Goal: Transaction & Acquisition: Book appointment/travel/reservation

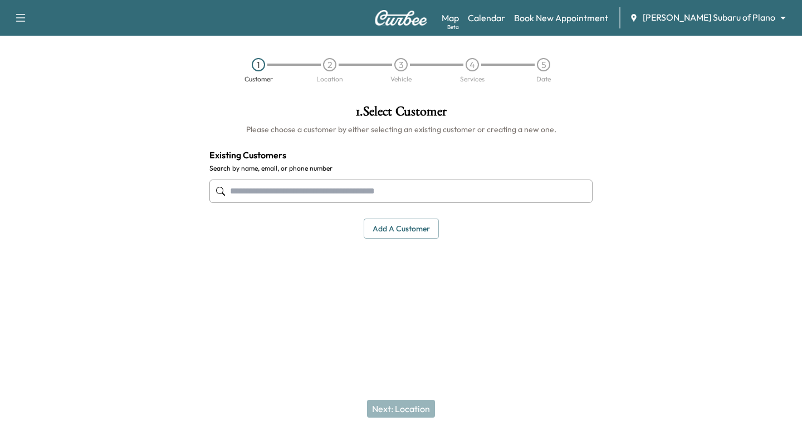
click at [384, 189] on input "text" at bounding box center [400, 190] width 383 height 23
paste input "**********"
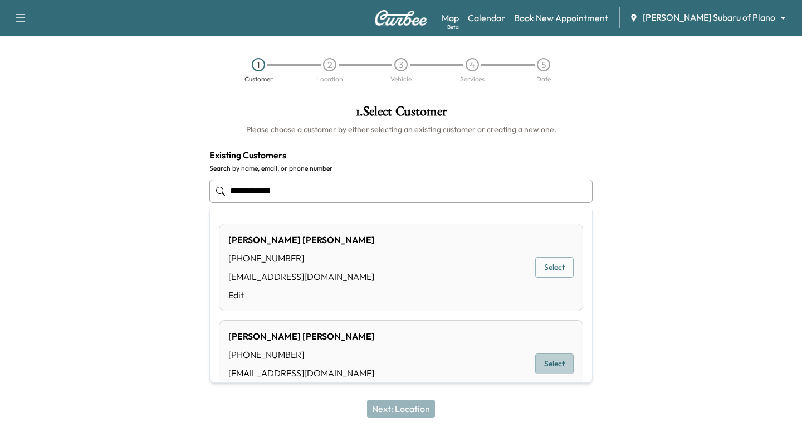
click at [536, 362] on button "Select" at bounding box center [554, 363] width 38 height 21
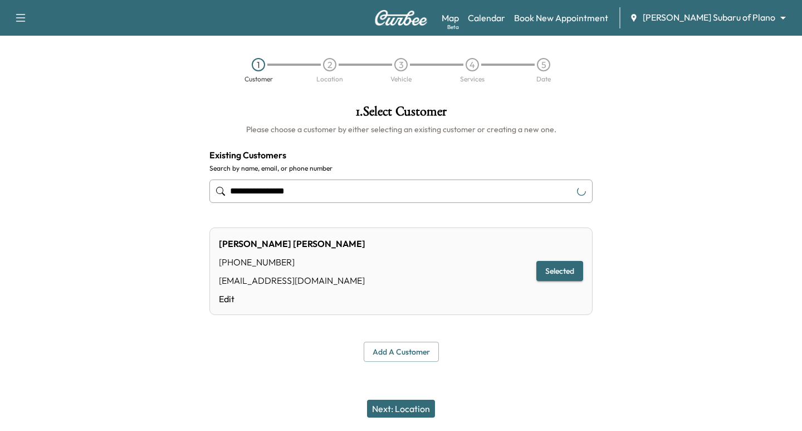
type input "**********"
click at [387, 408] on button "Next: Location" at bounding box center [401, 408] width 68 height 18
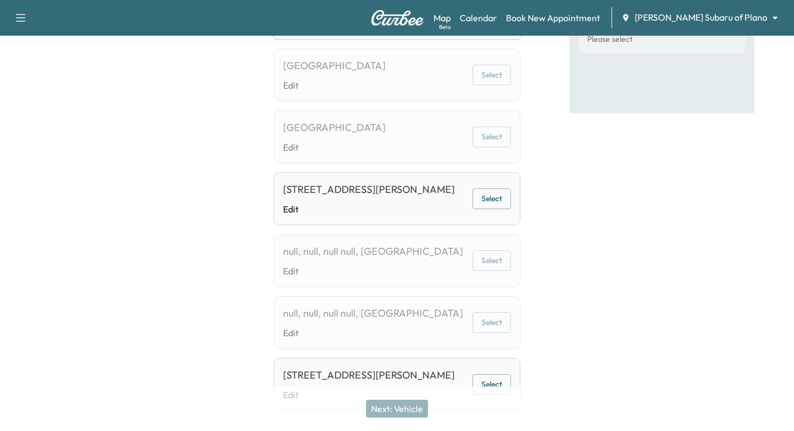
scroll to position [181, 0]
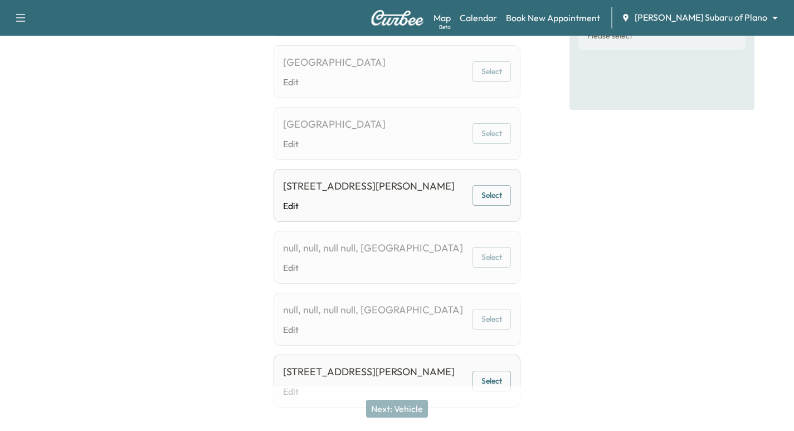
click at [495, 206] on button "Select" at bounding box center [491, 195] width 38 height 21
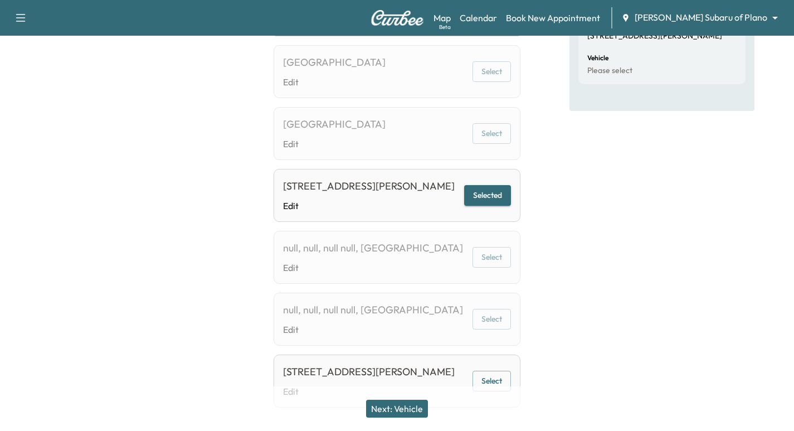
click at [406, 411] on button "Next: Vehicle" at bounding box center [397, 408] width 62 height 18
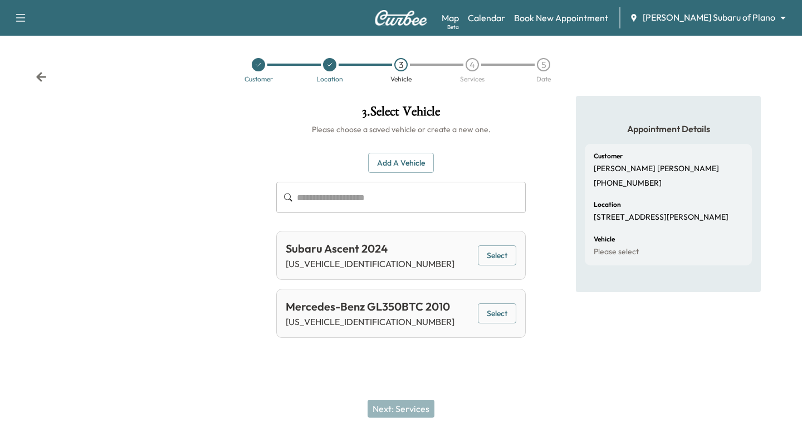
click at [405, 158] on button "Add a Vehicle" at bounding box center [401, 163] width 66 height 21
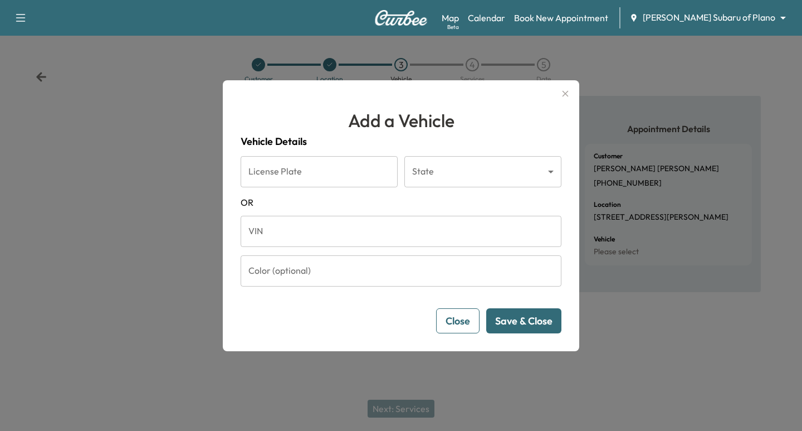
click at [370, 233] on input "VIN" at bounding box center [401, 231] width 321 height 31
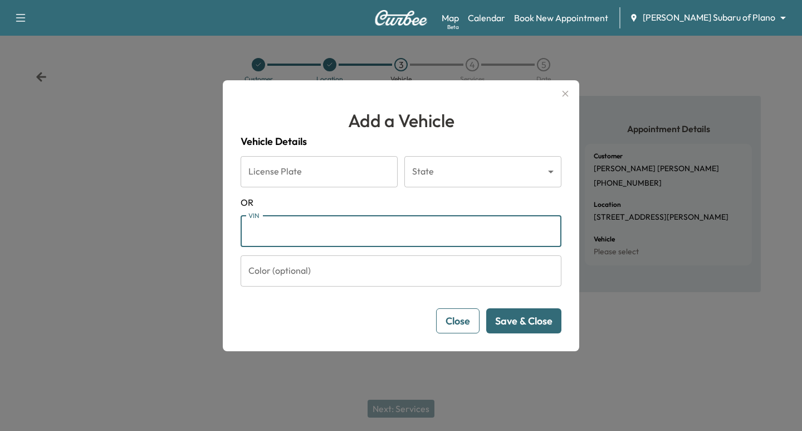
paste input "**********"
type input "**********"
click at [519, 344] on div "**********" at bounding box center [401, 215] width 357 height 271
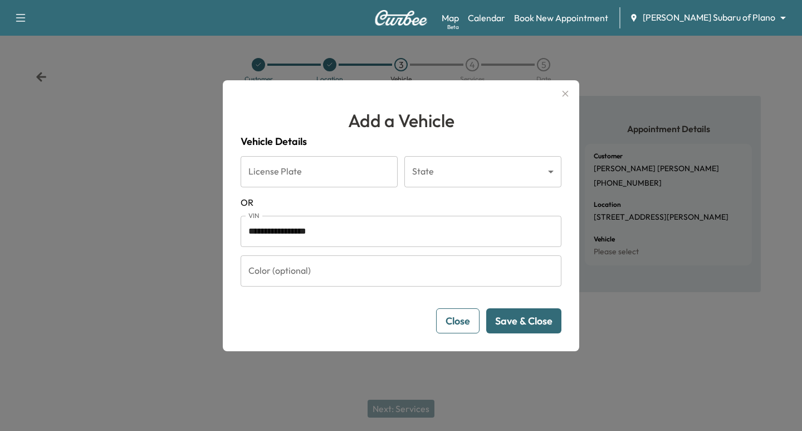
click at [516, 326] on button "Save & Close" at bounding box center [523, 320] width 75 height 25
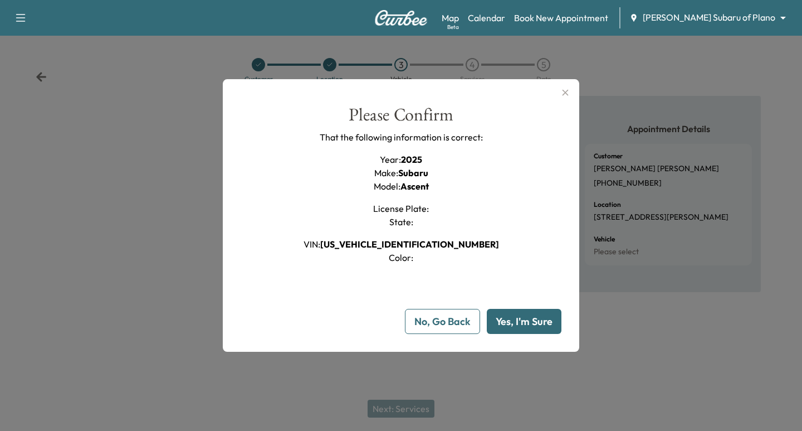
click at [506, 326] on button "Yes, I'm Sure" at bounding box center [524, 321] width 75 height 25
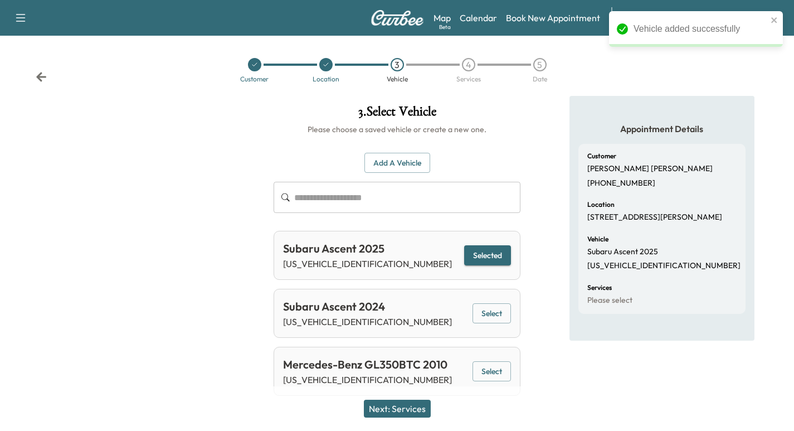
click at [392, 411] on button "Next: Services" at bounding box center [397, 408] width 67 height 18
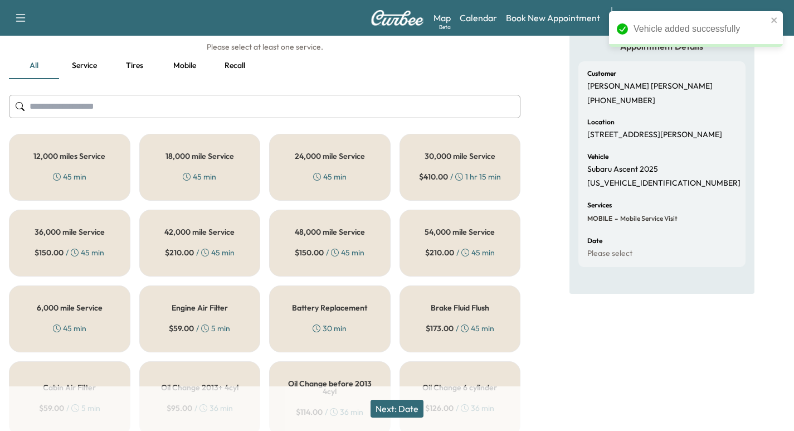
scroll to position [139, 0]
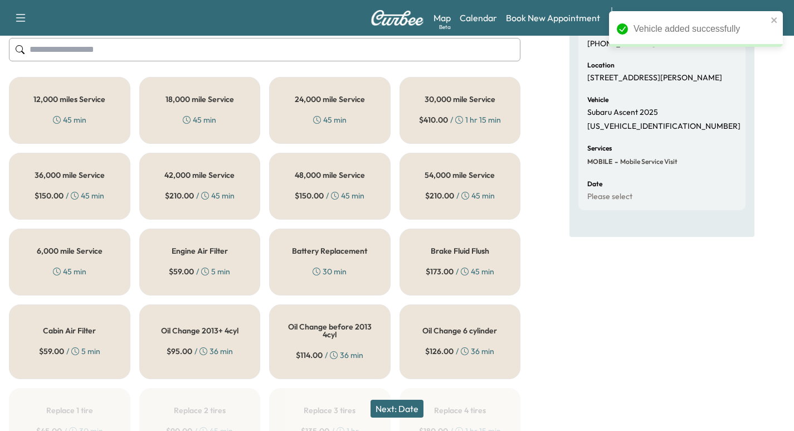
click at [114, 261] on div "6,000 mile Service 45 min" at bounding box center [69, 261] width 121 height 67
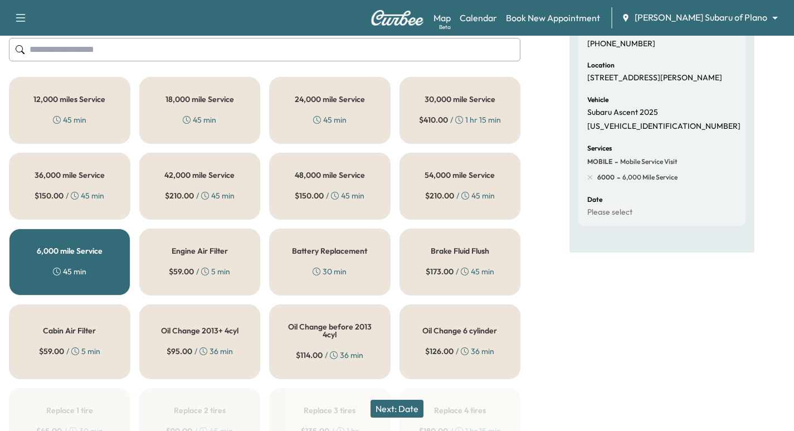
click at [413, 408] on button "Next: Date" at bounding box center [396, 408] width 53 height 18
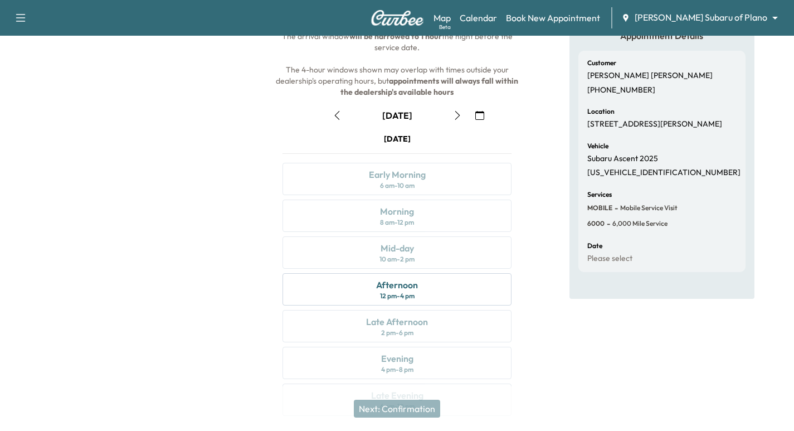
scroll to position [85, 0]
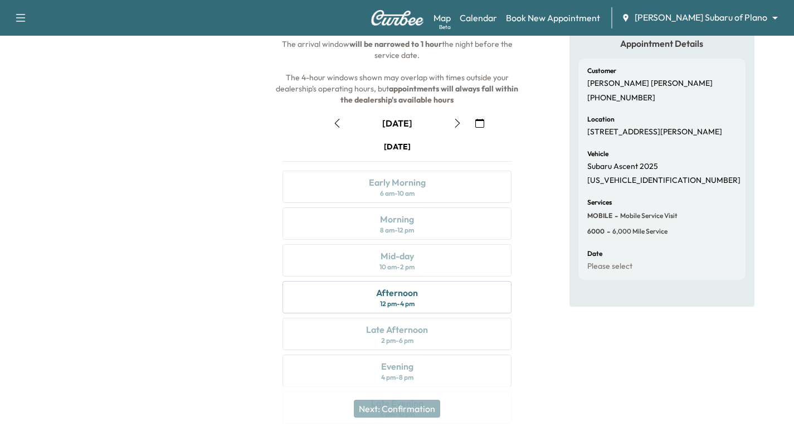
click at [456, 125] on icon "button" at bounding box center [457, 123] width 9 height 9
click at [340, 122] on button "button" at bounding box center [337, 123] width 19 height 18
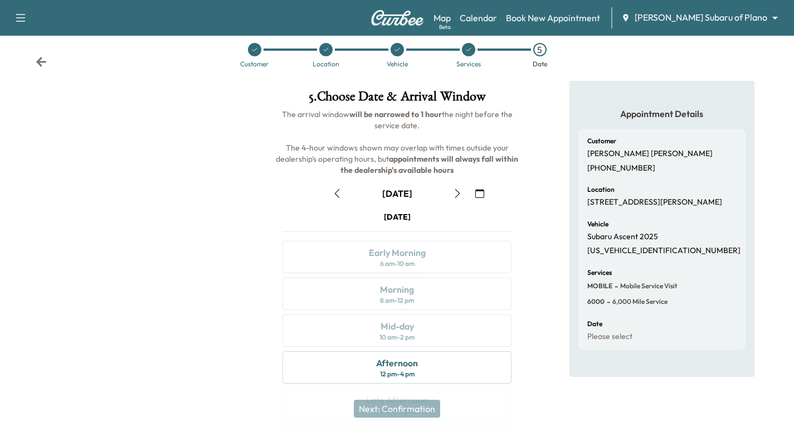
scroll to position [0, 0]
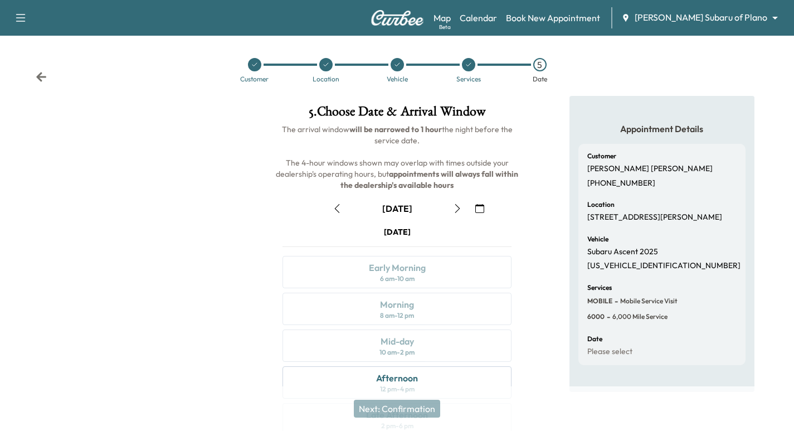
click at [251, 65] on icon at bounding box center [254, 64] width 7 height 7
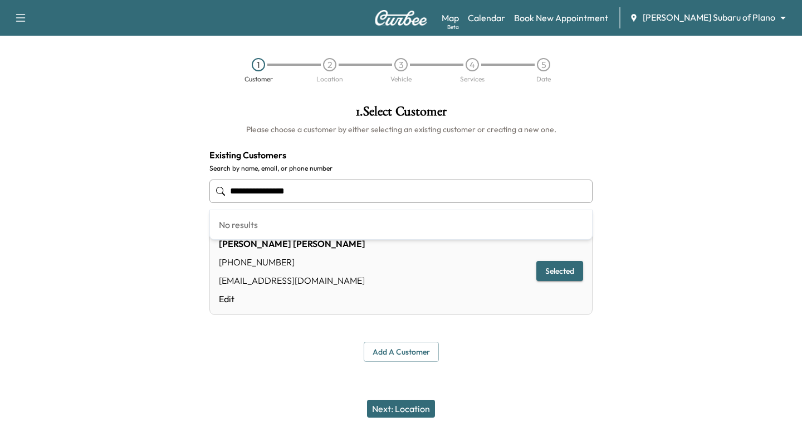
drag, startPoint x: 331, startPoint y: 191, endPoint x: -57, endPoint y: 178, distance: 388.5
click at [0, 178] on html "**********" at bounding box center [401, 215] width 802 height 431
paste input "text"
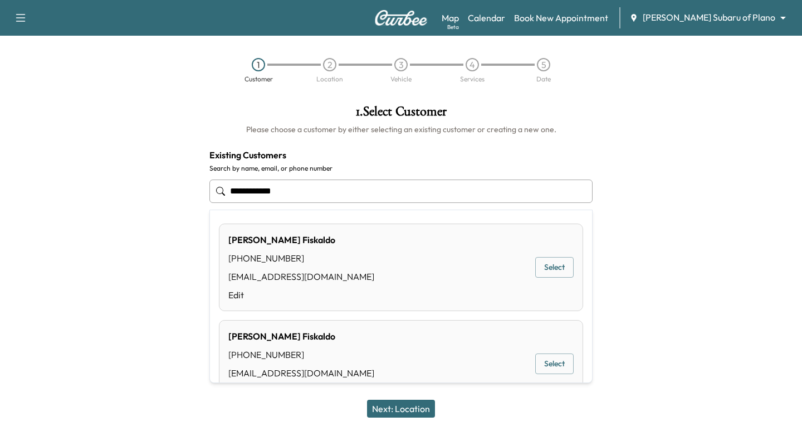
click at [543, 274] on button "Select" at bounding box center [554, 267] width 38 height 21
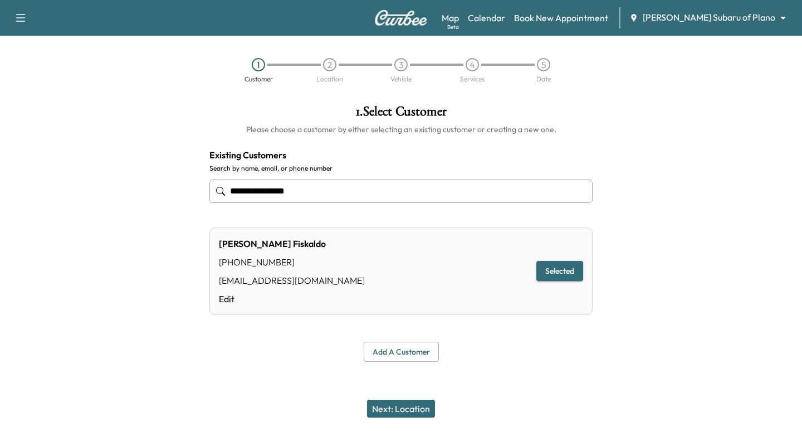
type input "**********"
click at [415, 405] on button "Next: Location" at bounding box center [401, 408] width 68 height 18
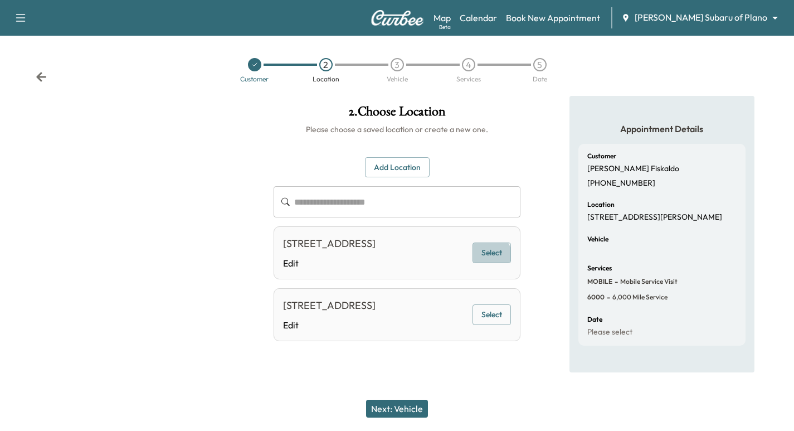
click at [485, 263] on button "Select" at bounding box center [491, 252] width 38 height 21
click at [252, 63] on icon at bounding box center [254, 64] width 7 height 7
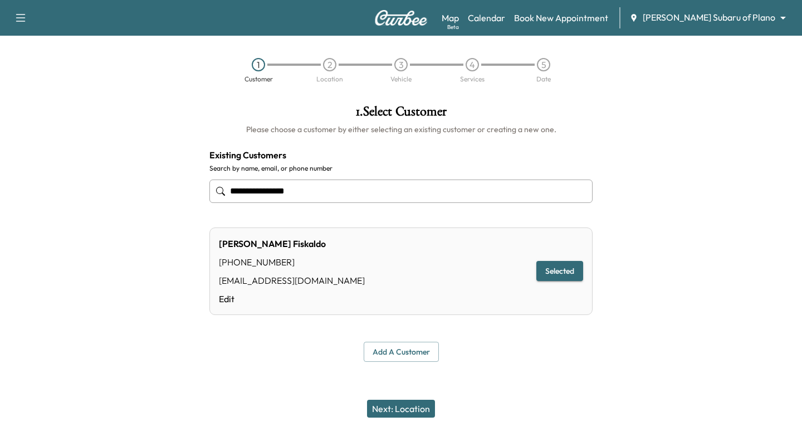
click at [757, 21] on body "**********" at bounding box center [401, 215] width 802 height 431
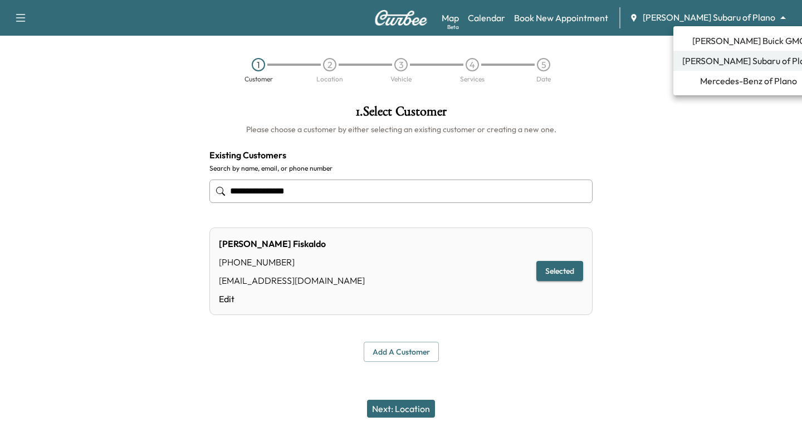
click at [744, 41] on span "[PERSON_NAME] Buick GMC" at bounding box center [748, 40] width 113 height 13
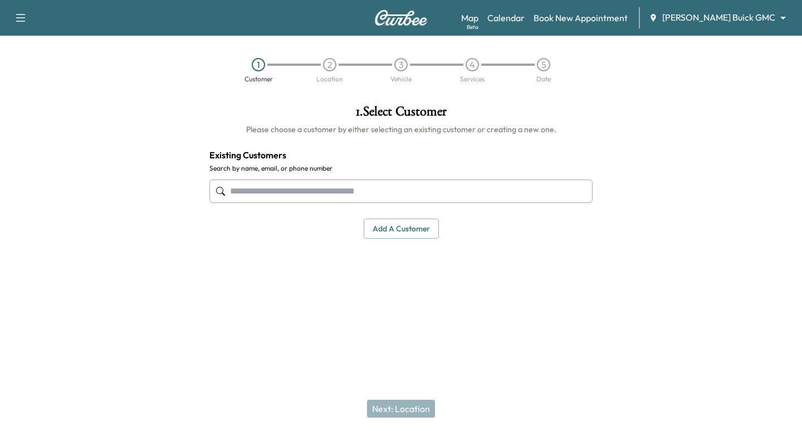
click at [282, 183] on input "text" at bounding box center [400, 190] width 383 height 23
drag, startPoint x: 279, startPoint y: 178, endPoint x: 276, endPoint y: 184, distance: 6.5
paste input "**********"
click at [281, 196] on input "**********" at bounding box center [400, 190] width 383 height 23
click at [270, 191] on input "**********" at bounding box center [400, 190] width 383 height 23
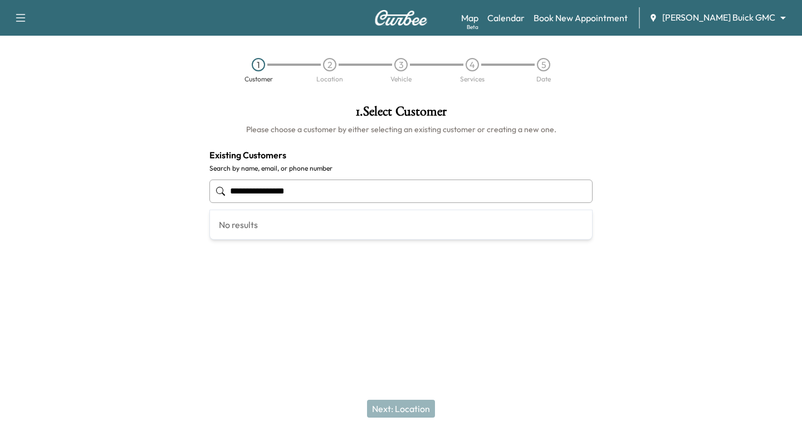
click at [275, 190] on input "**********" at bounding box center [400, 190] width 383 height 23
click at [247, 191] on input "**********" at bounding box center [400, 190] width 383 height 23
click at [248, 191] on input "**********" at bounding box center [400, 190] width 383 height 23
click at [251, 191] on input "**********" at bounding box center [400, 190] width 383 height 23
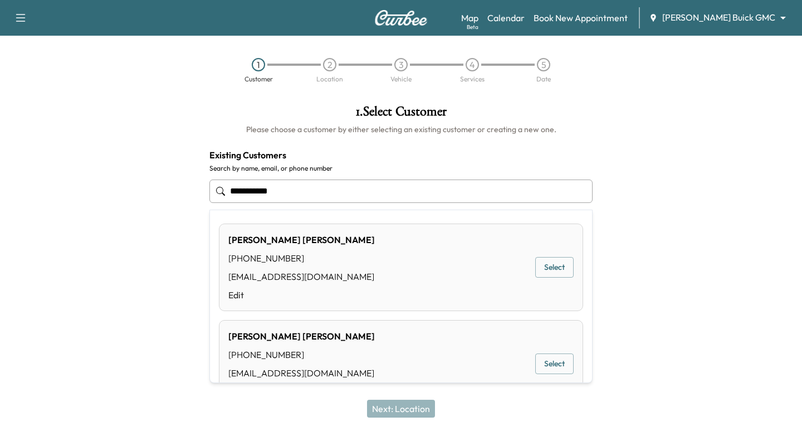
click at [235, 192] on input "**********" at bounding box center [400, 190] width 383 height 23
click at [555, 266] on button "Select" at bounding box center [554, 267] width 38 height 21
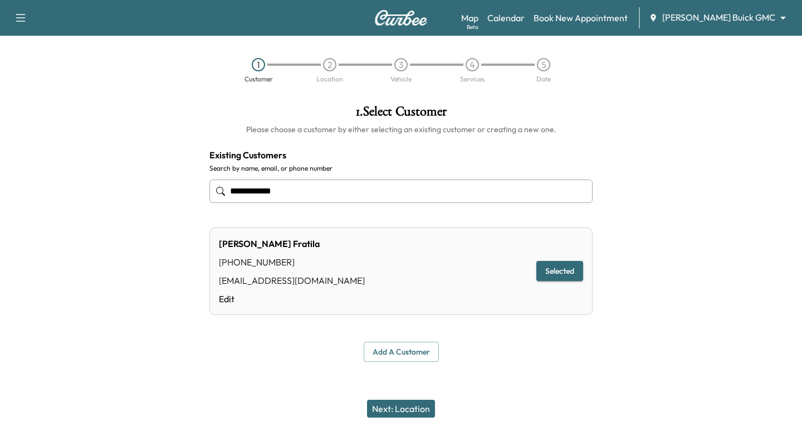
type input "**********"
drag, startPoint x: 401, startPoint y: 400, endPoint x: 408, endPoint y: 402, distance: 7.0
click at [401, 401] on button "Next: Location" at bounding box center [401, 408] width 68 height 18
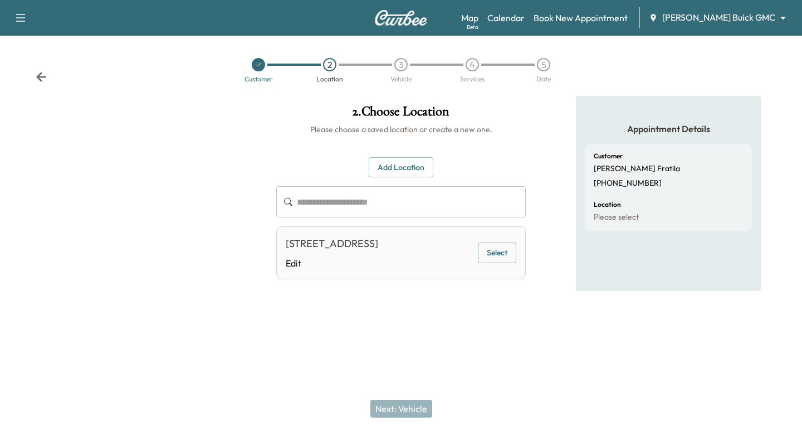
click at [497, 261] on button "Select" at bounding box center [497, 252] width 38 height 21
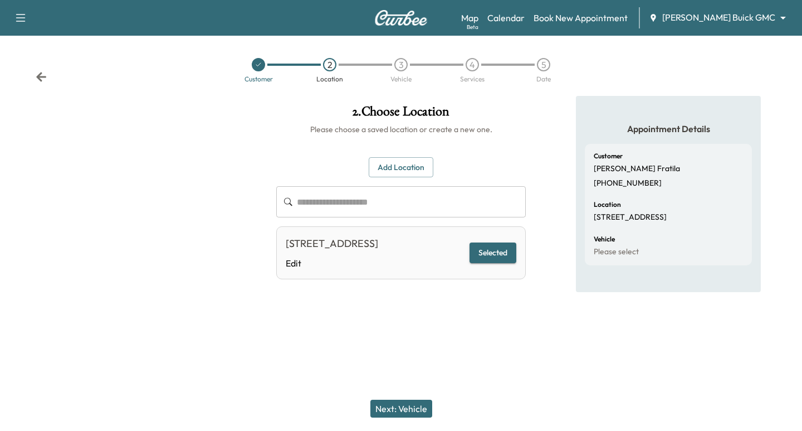
click at [398, 409] on button "Next: Vehicle" at bounding box center [401, 408] width 62 height 18
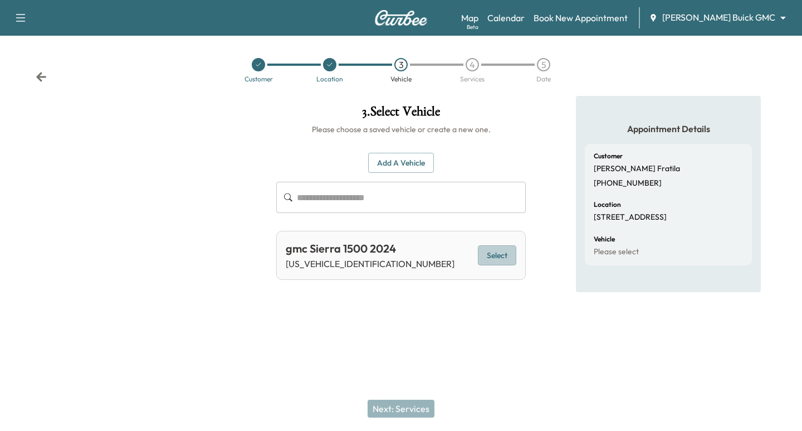
drag, startPoint x: 490, startPoint y: 255, endPoint x: 491, endPoint y: 269, distance: 14.0
click at [487, 257] on button "Select" at bounding box center [497, 255] width 38 height 21
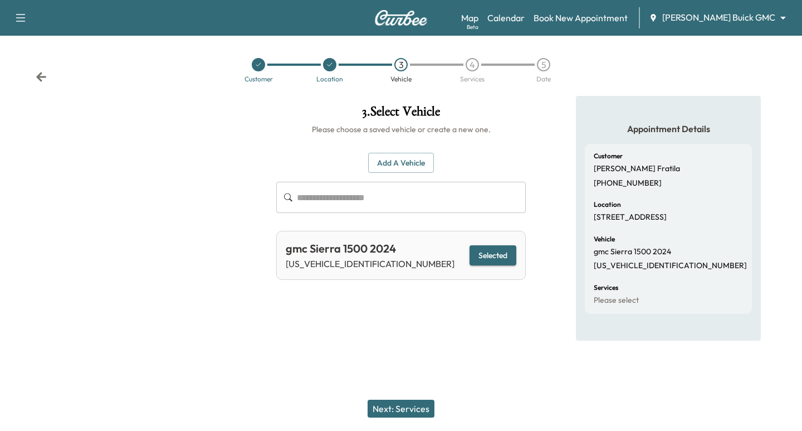
click at [407, 406] on button "Next: Services" at bounding box center [401, 408] width 67 height 18
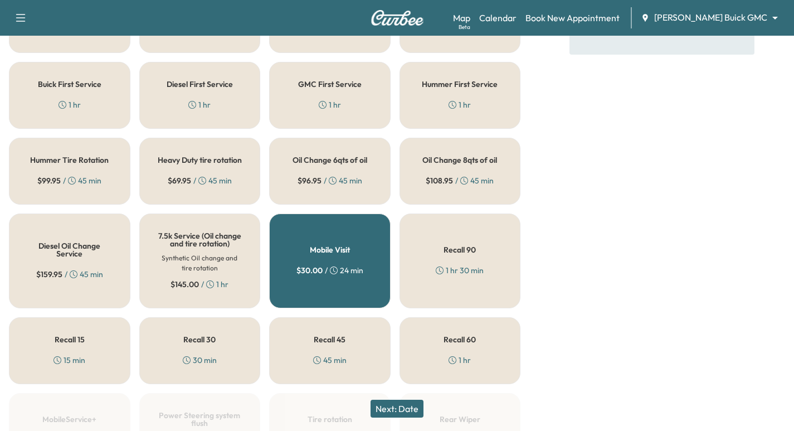
scroll to position [348, 0]
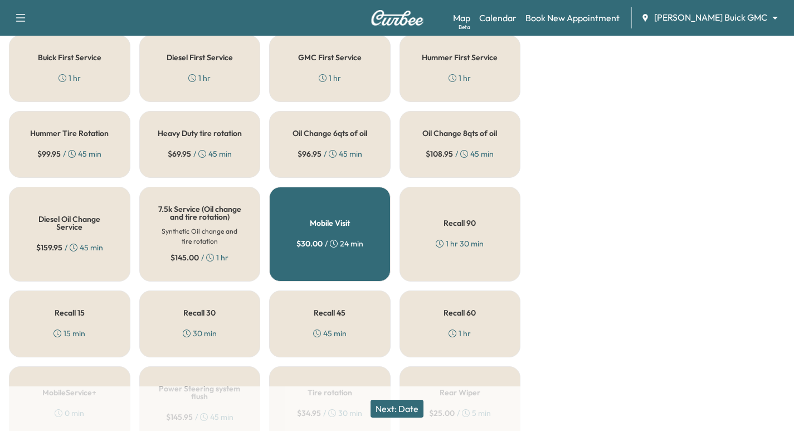
click at [440, 133] on h5 "Oil Change 8qts of oil" at bounding box center [459, 133] width 75 height 8
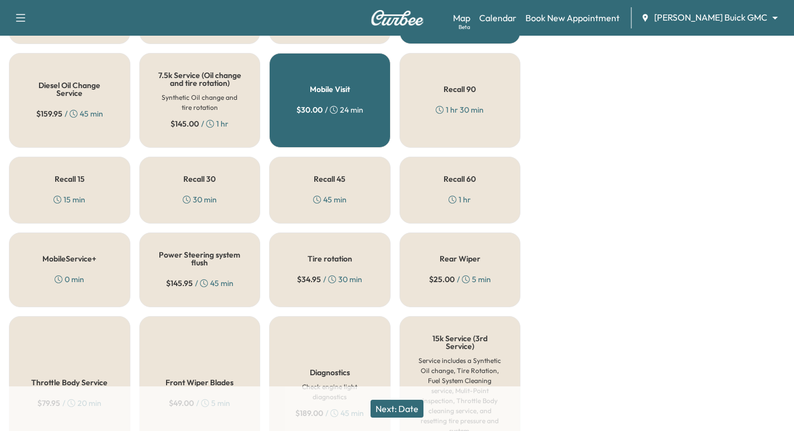
scroll to position [487, 0]
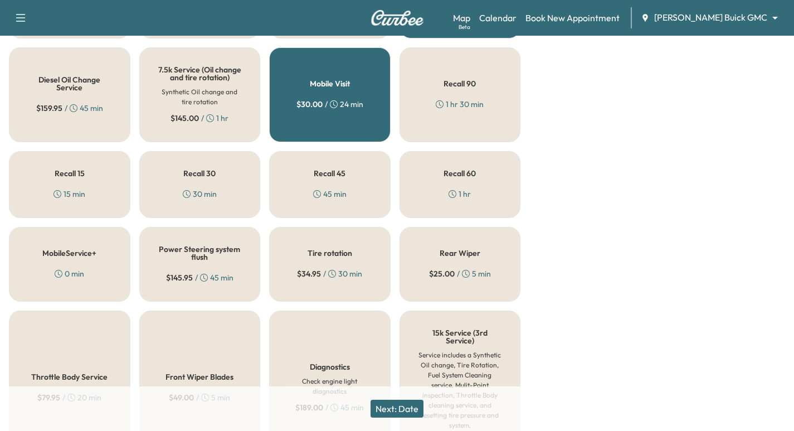
click at [392, 406] on button "Next: Date" at bounding box center [396, 408] width 53 height 18
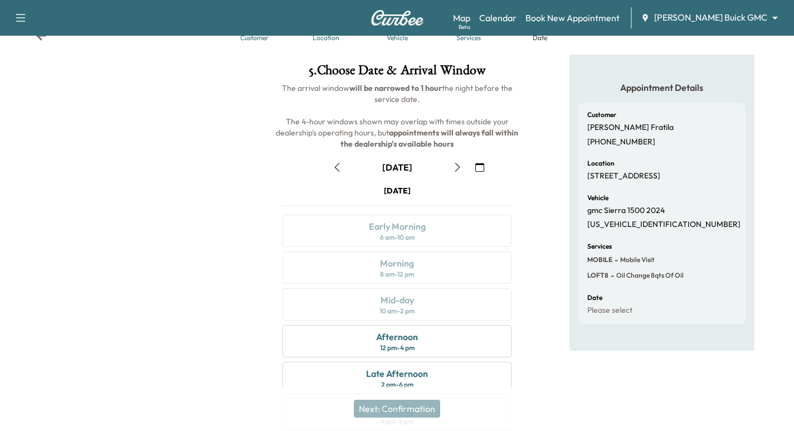
scroll to position [42, 0]
click at [456, 163] on icon "button" at bounding box center [457, 166] width 5 height 9
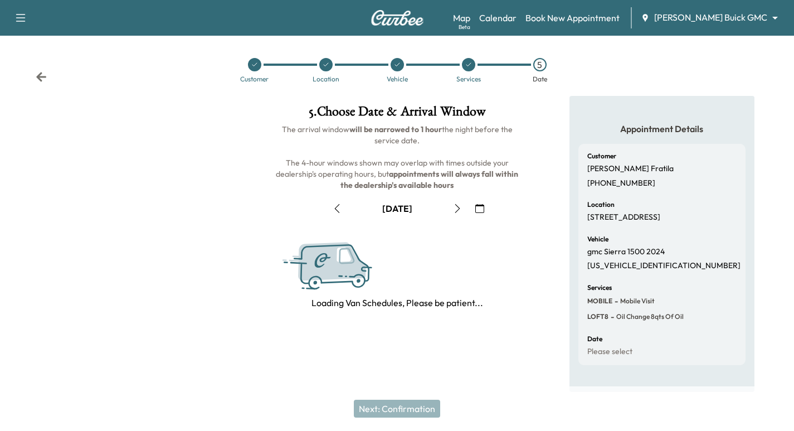
scroll to position [0, 0]
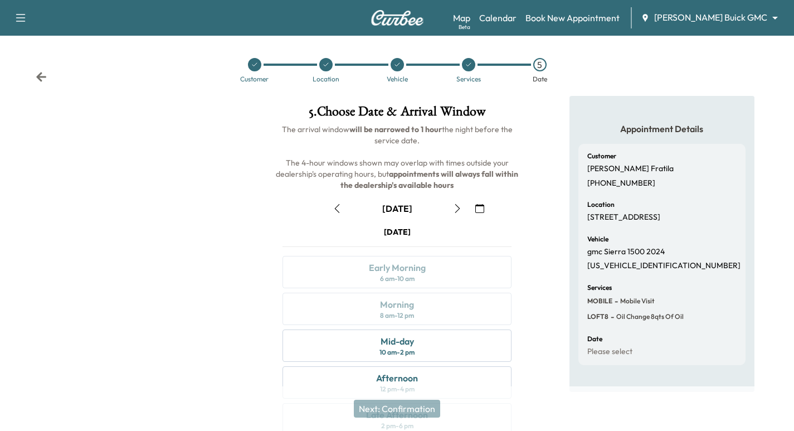
click at [340, 208] on icon "button" at bounding box center [337, 208] width 9 height 9
drag, startPoint x: 495, startPoint y: 207, endPoint x: 483, endPoint y: 209, distance: 11.8
click at [486, 207] on div "[DATE]" at bounding box center [397, 208] width 247 height 18
click at [335, 202] on button "button" at bounding box center [337, 208] width 19 height 18
click at [456, 206] on icon "button" at bounding box center [457, 208] width 9 height 9
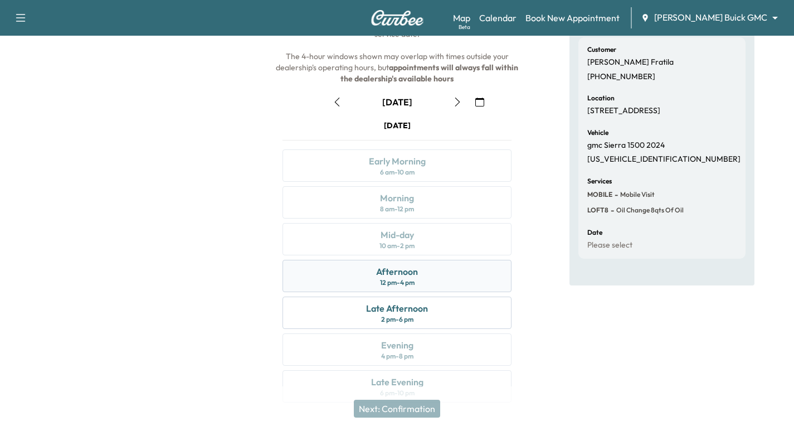
scroll to position [127, 0]
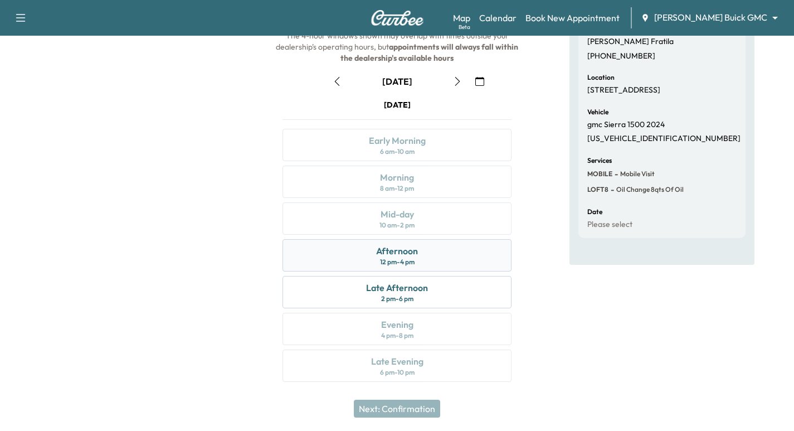
click at [426, 256] on div "Afternoon 12 pm - 4 pm" at bounding box center [396, 255] width 229 height 32
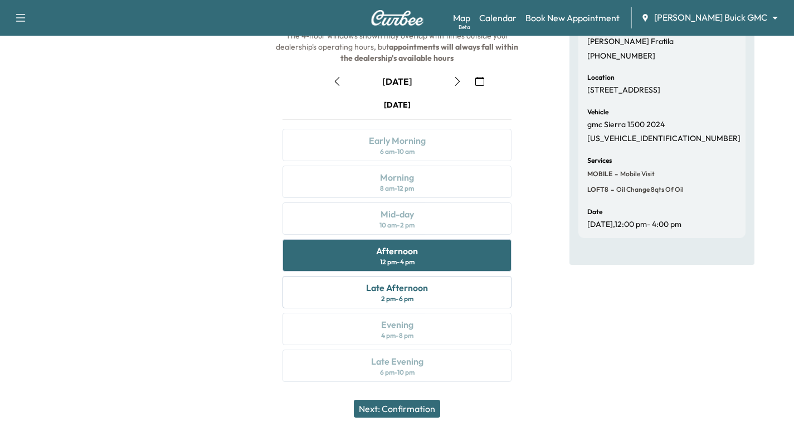
click at [418, 407] on button "Next: Confirmation" at bounding box center [397, 408] width 86 height 18
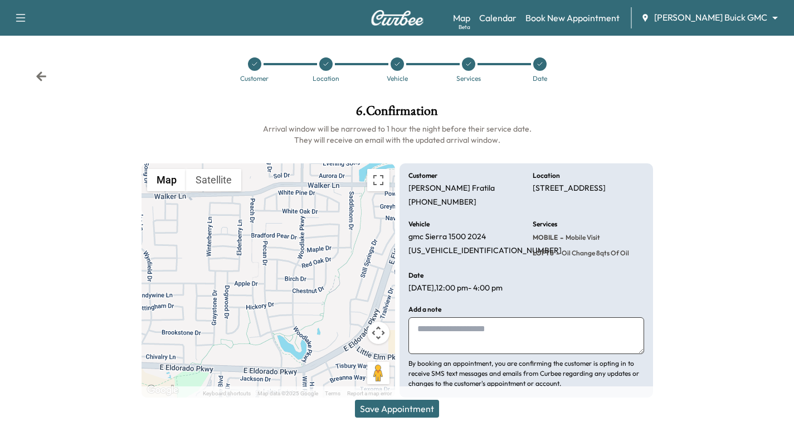
scroll to position [12, 0]
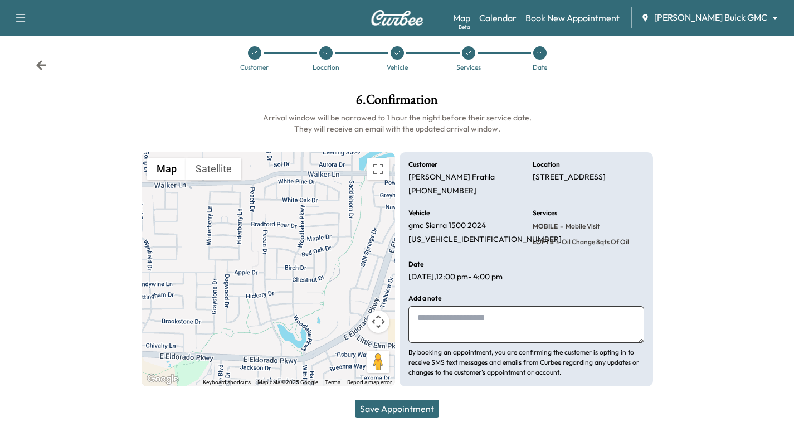
click at [403, 408] on button "Save Appointment" at bounding box center [397, 408] width 84 height 18
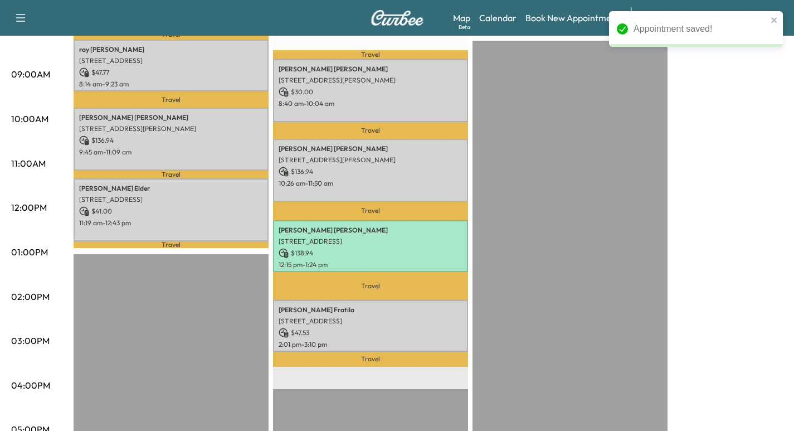
scroll to position [348, 0]
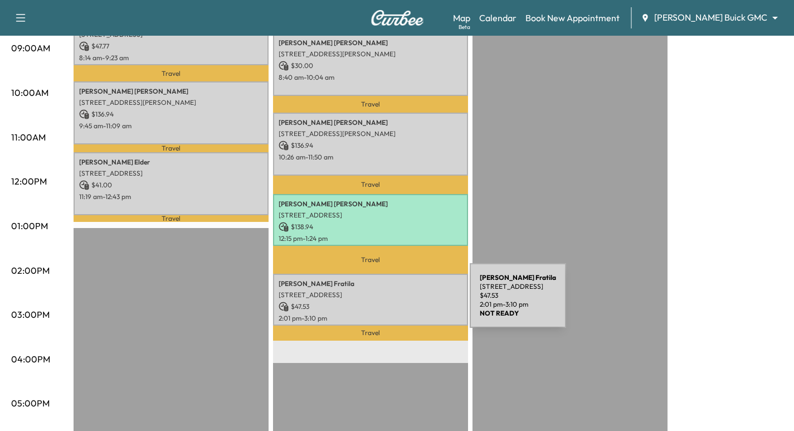
click at [386, 302] on p "$ 47.53" at bounding box center [371, 306] width 184 height 10
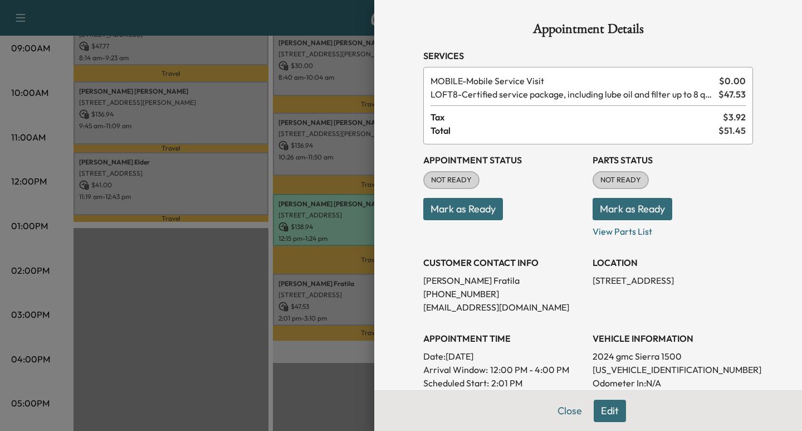
click at [226, 258] on div at bounding box center [401, 215] width 802 height 431
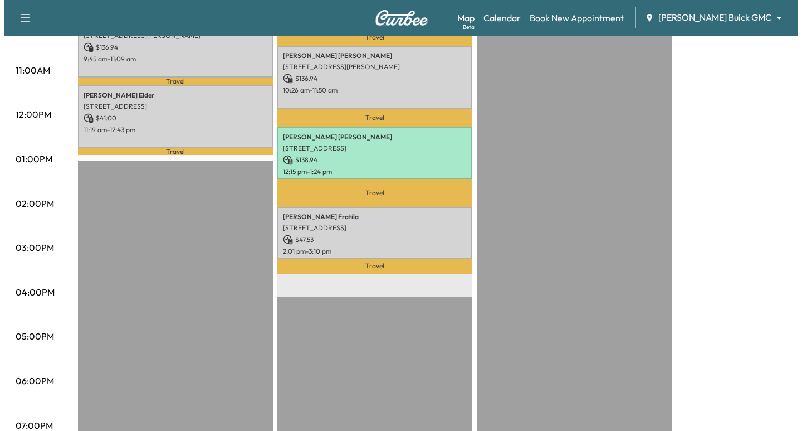
scroll to position [404, 0]
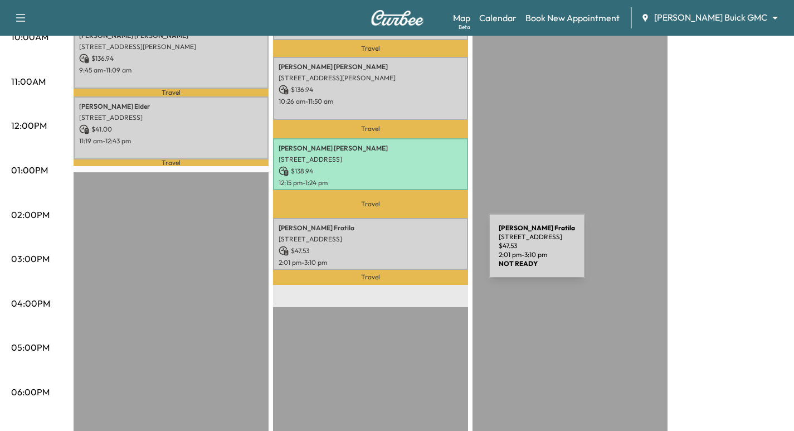
click at [405, 252] on div "[PERSON_NAME] [STREET_ADDRESS] $ 47.53 2:01 pm - 3:10 pm" at bounding box center [370, 244] width 195 height 52
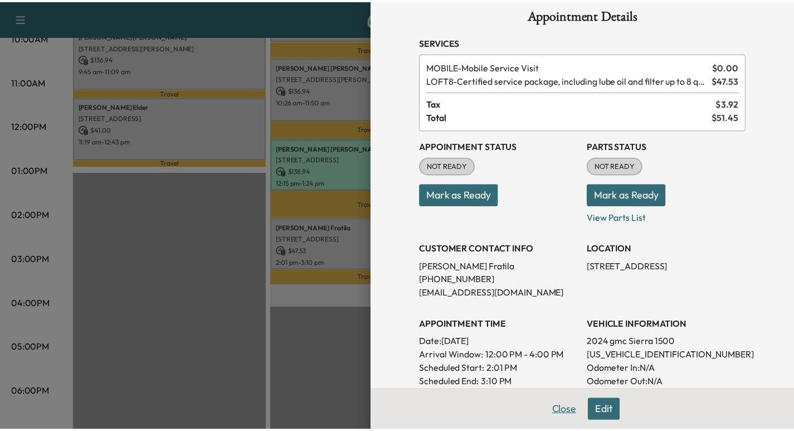
scroll to position [0, 0]
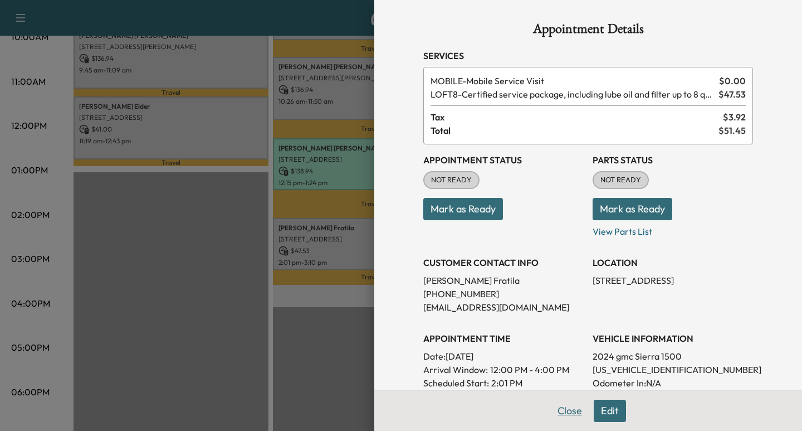
click at [550, 411] on button "Close" at bounding box center [569, 410] width 39 height 22
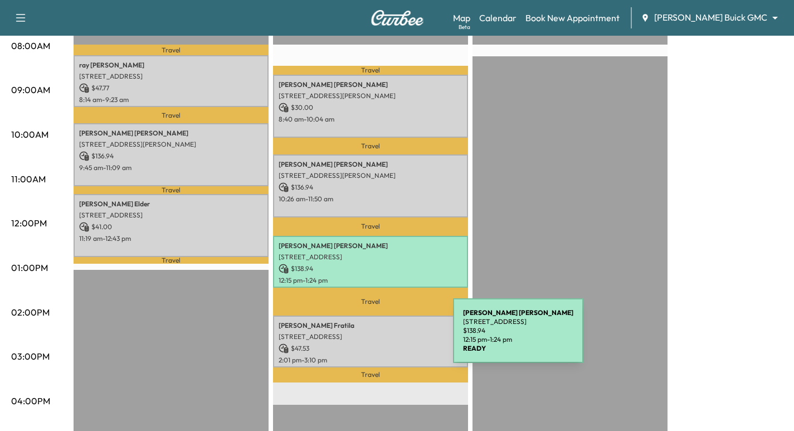
scroll to position [320, 0]
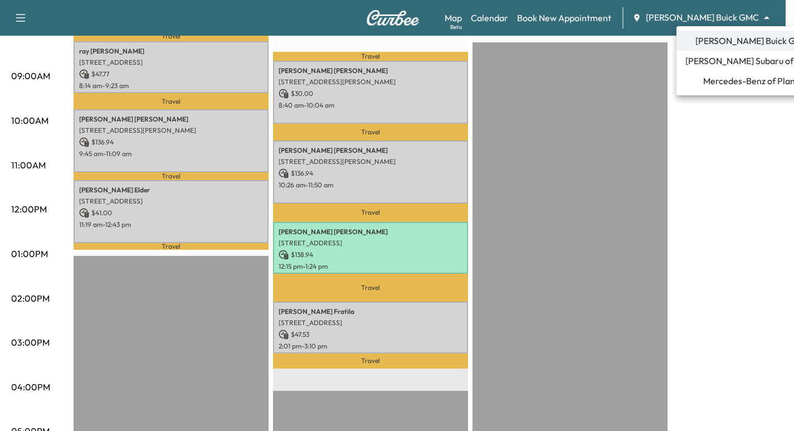
drag, startPoint x: 714, startPoint y: 19, endPoint x: 726, endPoint y: 50, distance: 33.0
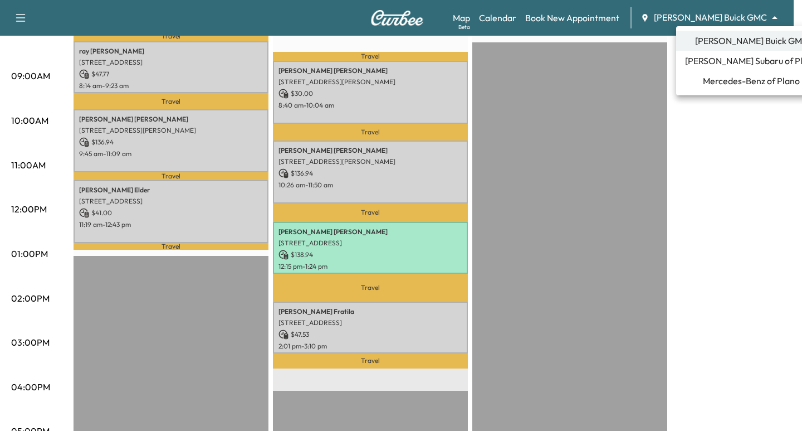
click at [723, 66] on span "[PERSON_NAME] Subaru of Plano" at bounding box center [751, 60] width 133 height 13
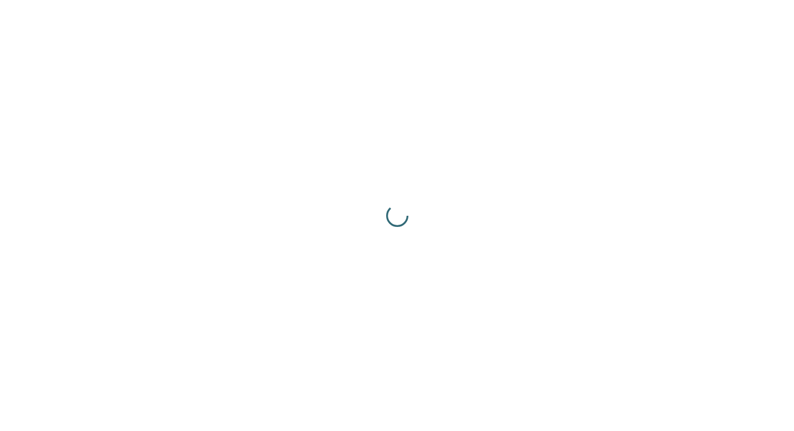
scroll to position [0, 0]
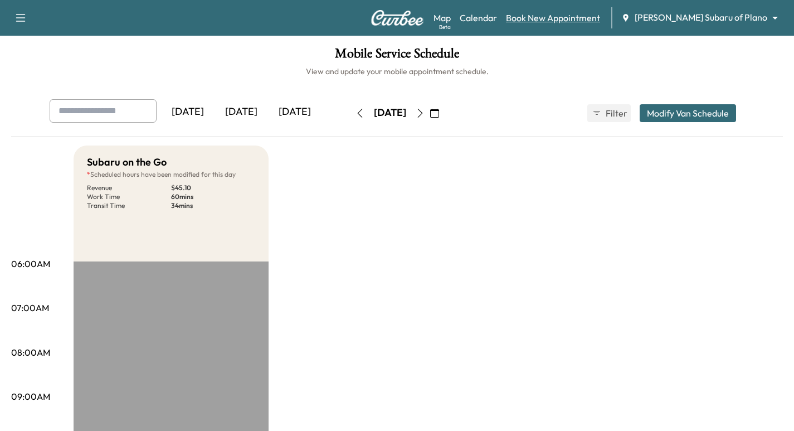
click at [571, 14] on link "Book New Appointment" at bounding box center [553, 17] width 94 height 13
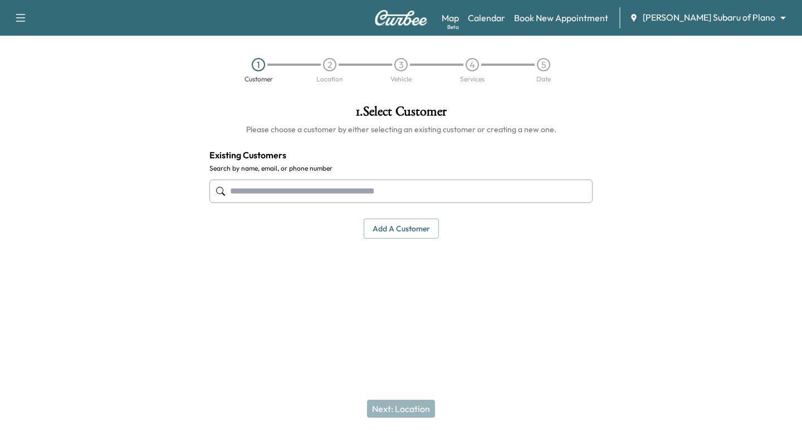
click at [325, 189] on input "text" at bounding box center [400, 190] width 383 height 23
paste input "**********"
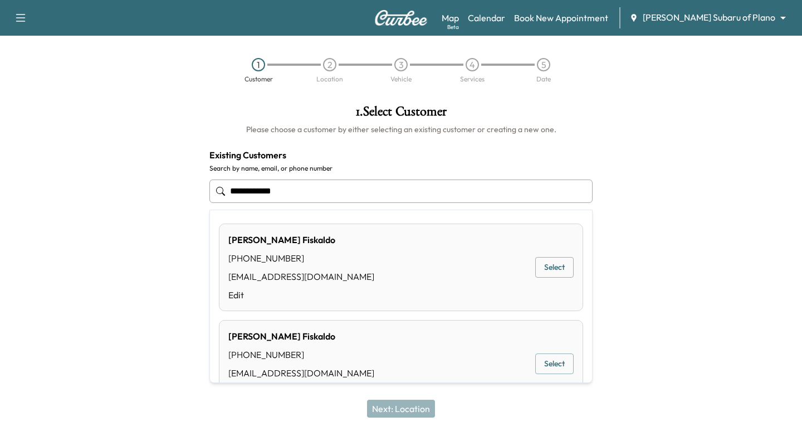
click at [521, 276] on div "[PERSON_NAME] [PHONE_NUMBER] [EMAIL_ADDRESS][DOMAIN_NAME] Edit Select" at bounding box center [401, 266] width 364 height 87
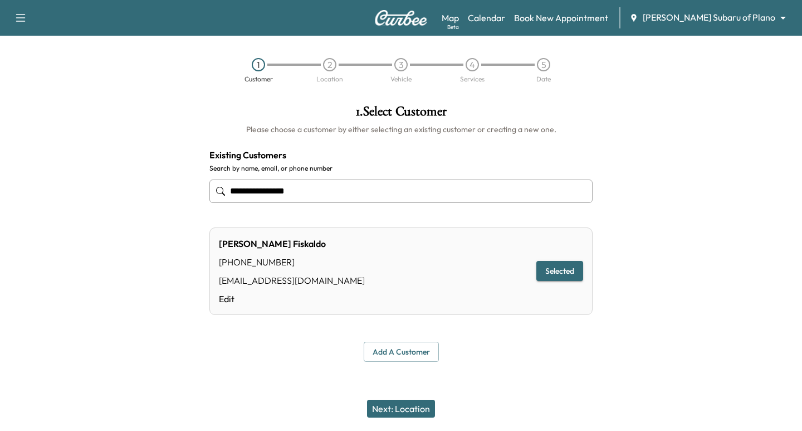
type input "**********"
click at [427, 408] on button "Next: Location" at bounding box center [401, 408] width 68 height 18
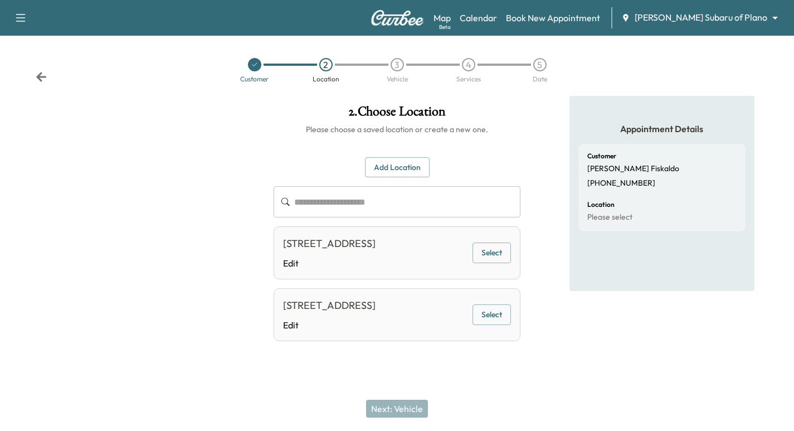
click at [477, 252] on button "Select" at bounding box center [491, 252] width 38 height 21
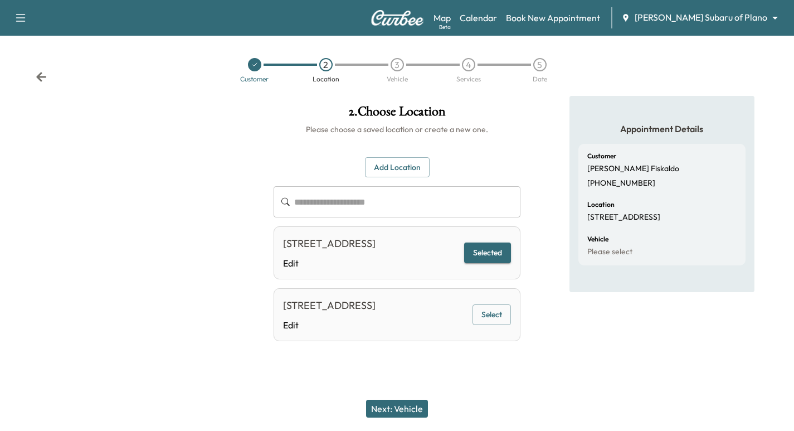
click at [396, 408] on button "Next: Vehicle" at bounding box center [397, 408] width 62 height 18
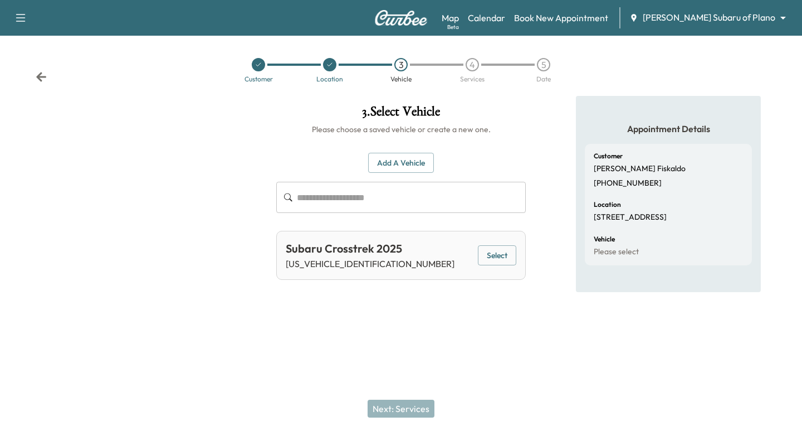
click at [502, 258] on button "Select" at bounding box center [497, 255] width 38 height 21
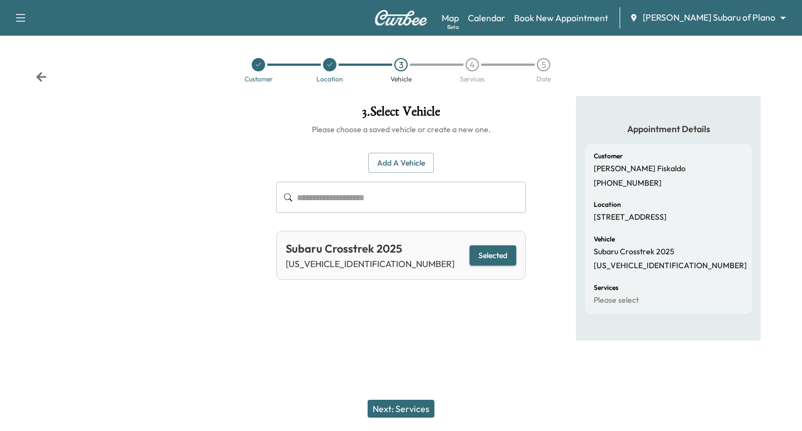
drag, startPoint x: 390, startPoint y: 407, endPoint x: 397, endPoint y: 414, distance: 9.9
click at [389, 409] on button "Next: Services" at bounding box center [401, 408] width 67 height 18
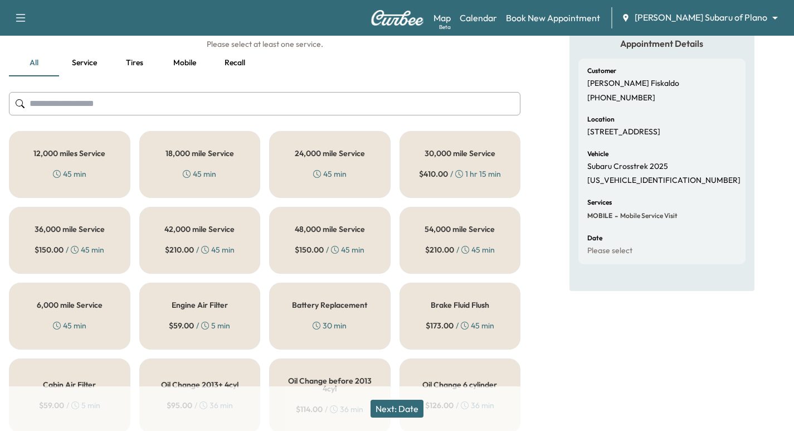
scroll to position [97, 0]
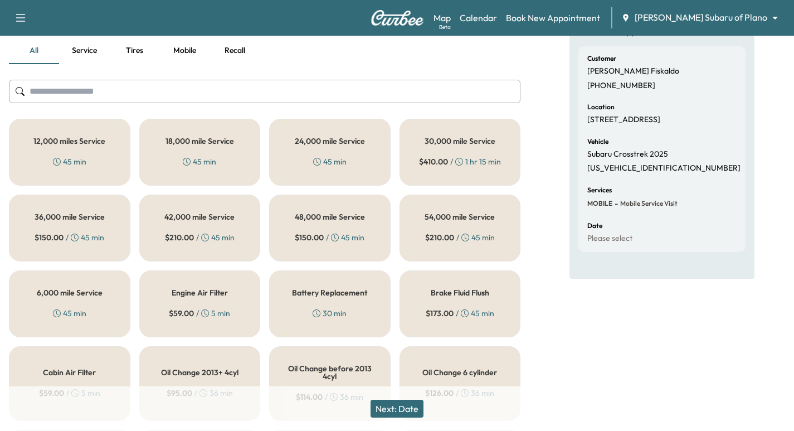
click at [66, 290] on h5 "6,000 mile Service" at bounding box center [70, 293] width 66 height 8
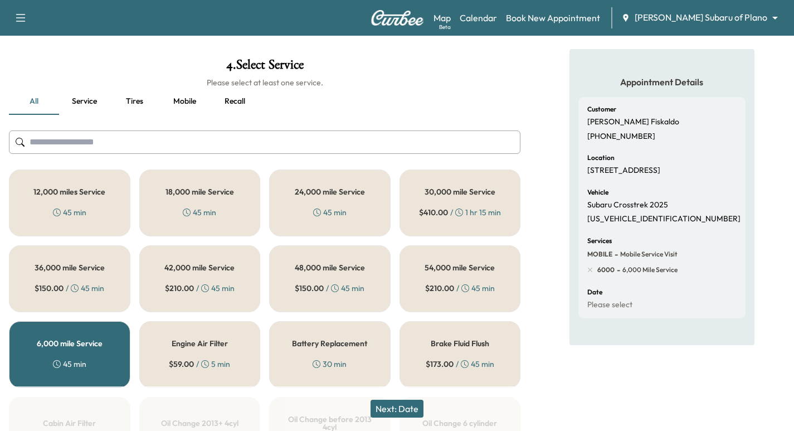
scroll to position [0, 0]
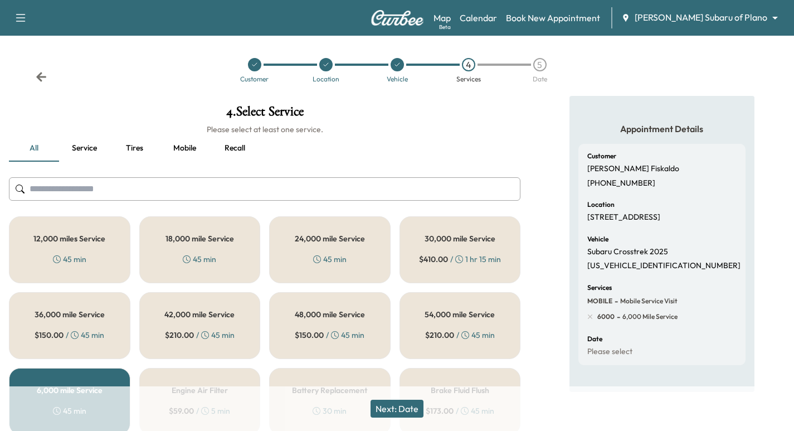
click at [401, 403] on button "Next: Date" at bounding box center [396, 408] width 53 height 18
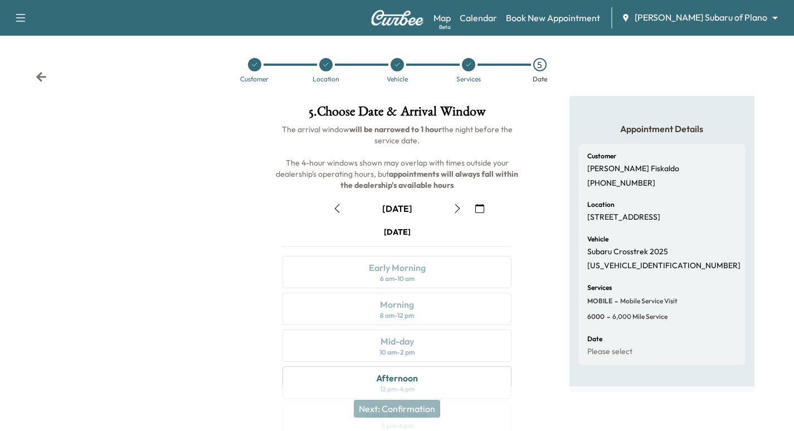
click at [248, 70] on div at bounding box center [254, 64] width 71 height 13
click at [259, 67] on div at bounding box center [254, 64] width 13 height 13
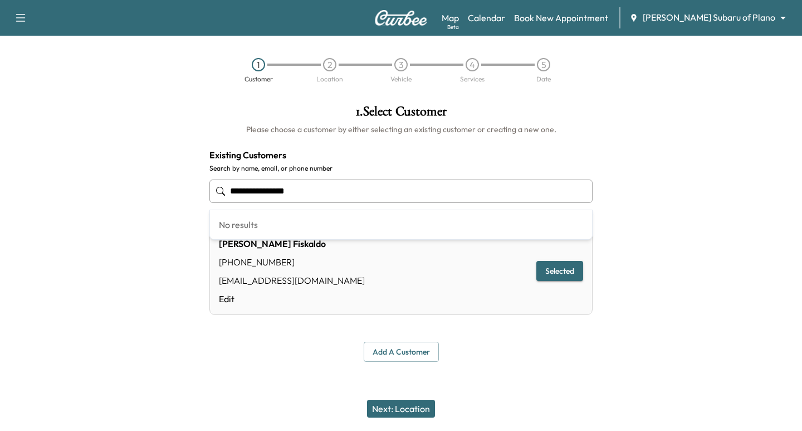
drag, startPoint x: 306, startPoint y: 190, endPoint x: -40, endPoint y: 142, distance: 349.3
click at [0, 142] on html "**********" at bounding box center [401, 215] width 802 height 431
paste input "text"
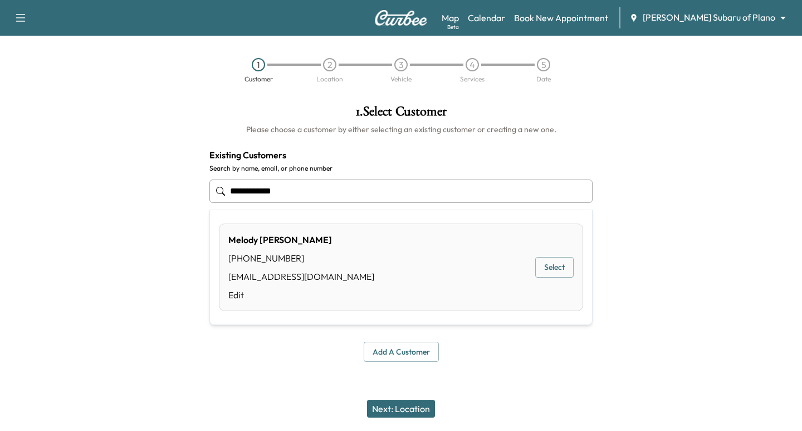
click at [555, 265] on button "Select" at bounding box center [554, 267] width 38 height 21
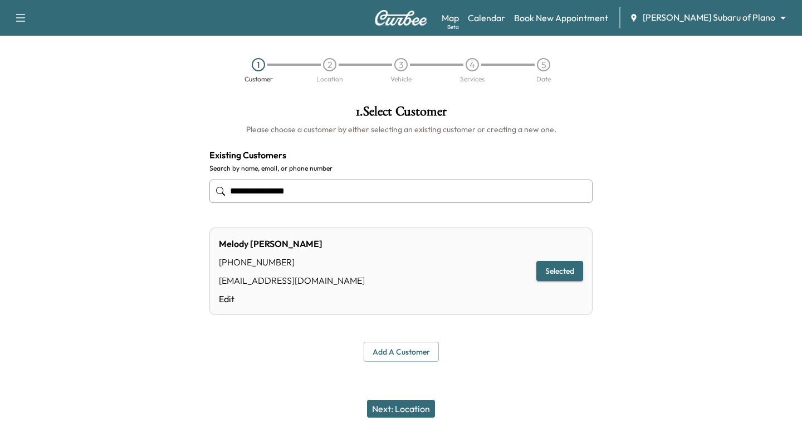
type input "**********"
click at [385, 403] on button "Next: Location" at bounding box center [401, 408] width 68 height 18
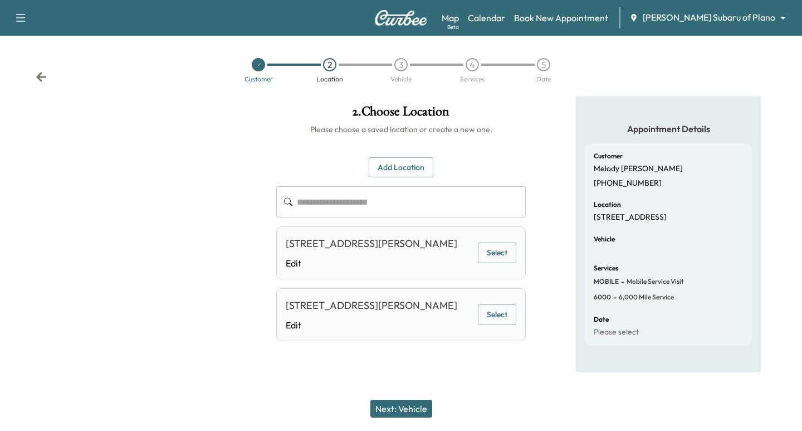
click at [500, 239] on div "[STREET_ADDRESS][PERSON_NAME] Edit Select" at bounding box center [401, 252] width 250 height 53
click at [503, 252] on button "Select" at bounding box center [497, 252] width 38 height 21
click at [384, 411] on div "Next: Vehicle" at bounding box center [401, 408] width 802 height 45
click at [393, 408] on button "Next: Vehicle" at bounding box center [401, 408] width 62 height 18
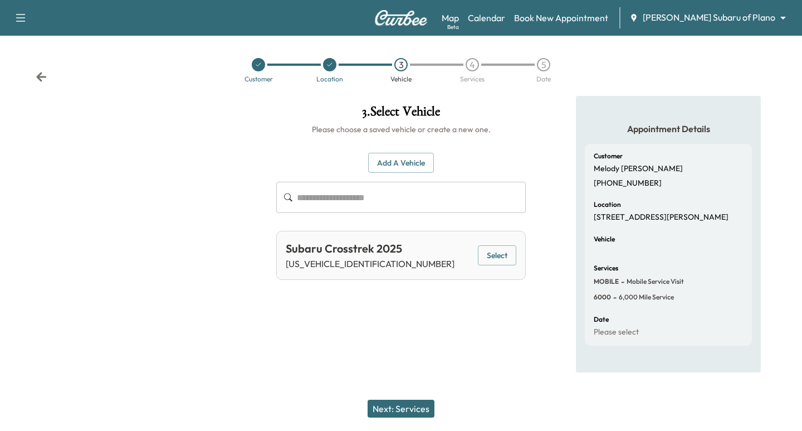
click at [475, 242] on div "Subaru Crosstrek 2025 [US_VEHICLE_IDENTIFICATION_NUMBER] Select" at bounding box center [401, 255] width 250 height 49
click at [488, 256] on button "Select" at bounding box center [497, 255] width 38 height 21
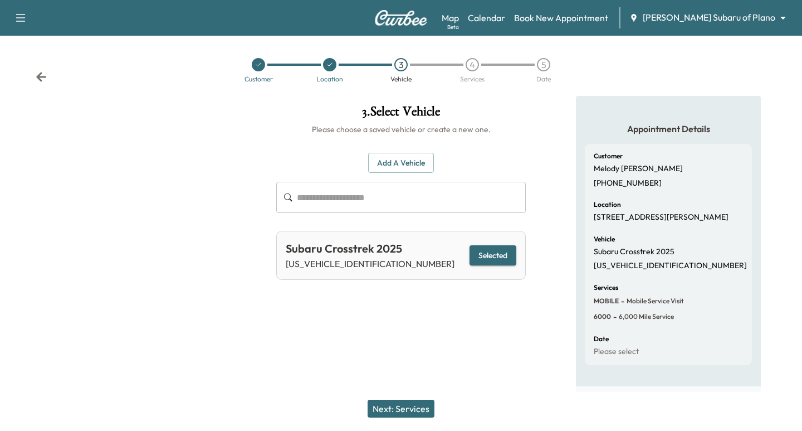
click at [395, 411] on button "Next: Services" at bounding box center [401, 408] width 67 height 18
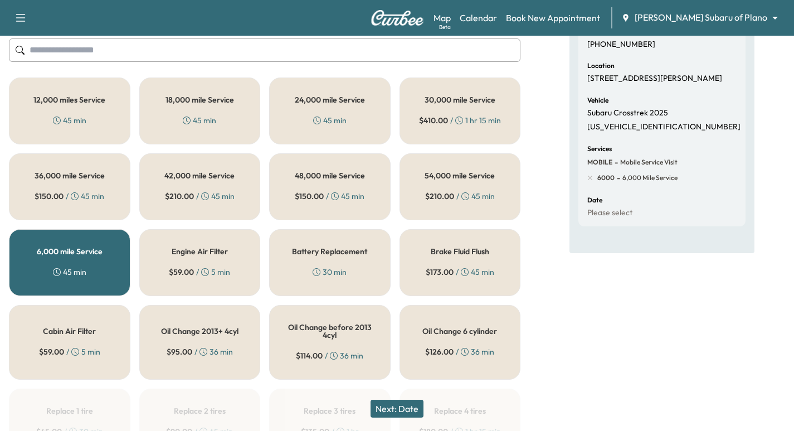
scroll to position [153, 0]
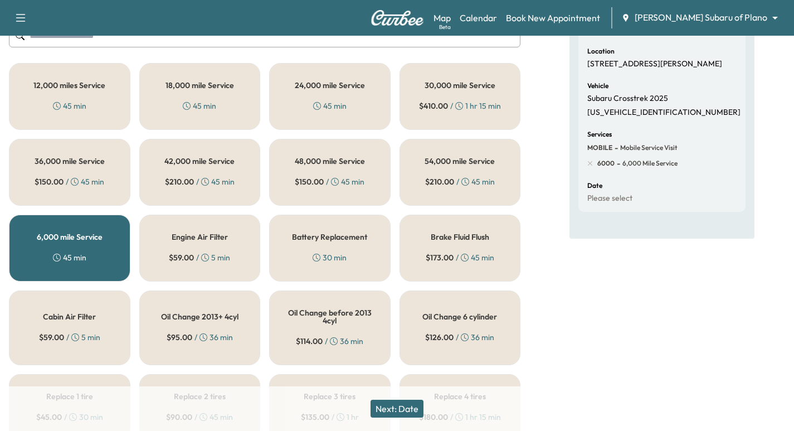
drag, startPoint x: 438, startPoint y: 412, endPoint x: 297, endPoint y: 375, distance: 146.3
click at [438, 411] on div "Next: Date" at bounding box center [397, 408] width 794 height 45
click at [406, 404] on button "Next: Date" at bounding box center [396, 408] width 53 height 18
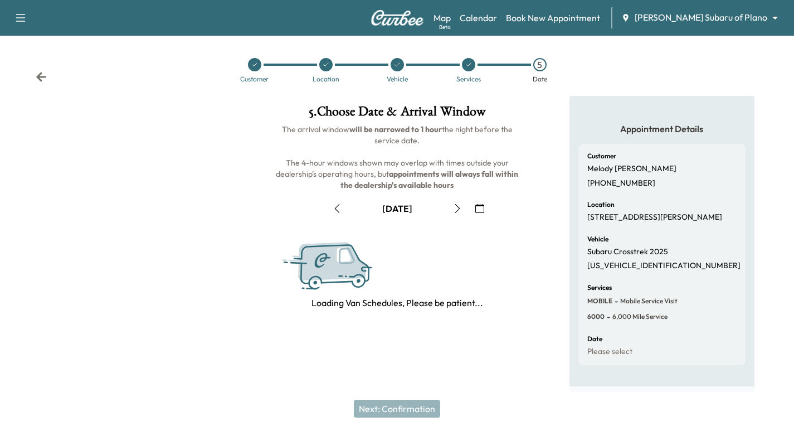
scroll to position [0, 0]
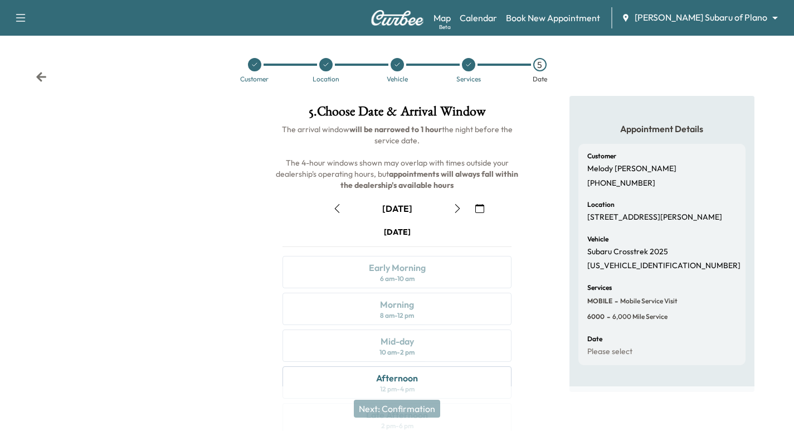
click at [259, 68] on div at bounding box center [254, 64] width 13 height 13
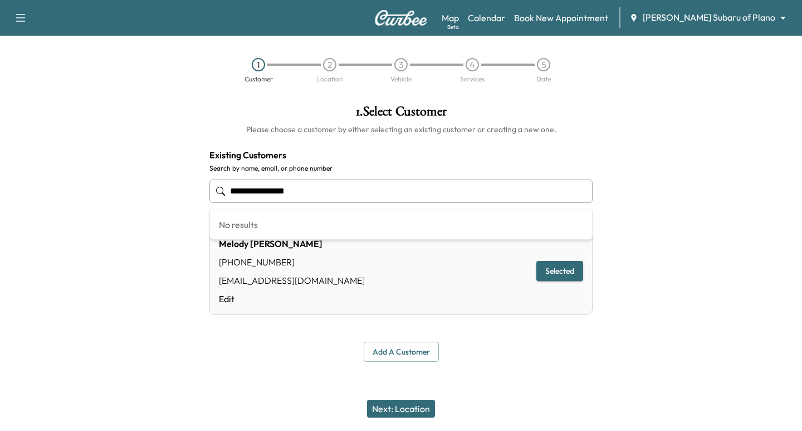
drag, startPoint x: 342, startPoint y: 189, endPoint x: -228, endPoint y: 132, distance: 573.3
click at [0, 132] on html "**********" at bounding box center [401, 215] width 802 height 431
paste input "text"
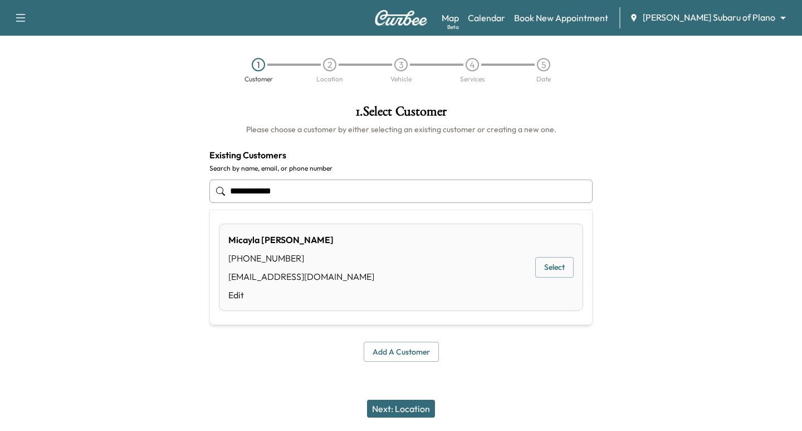
click at [568, 269] on button "Select" at bounding box center [554, 267] width 38 height 21
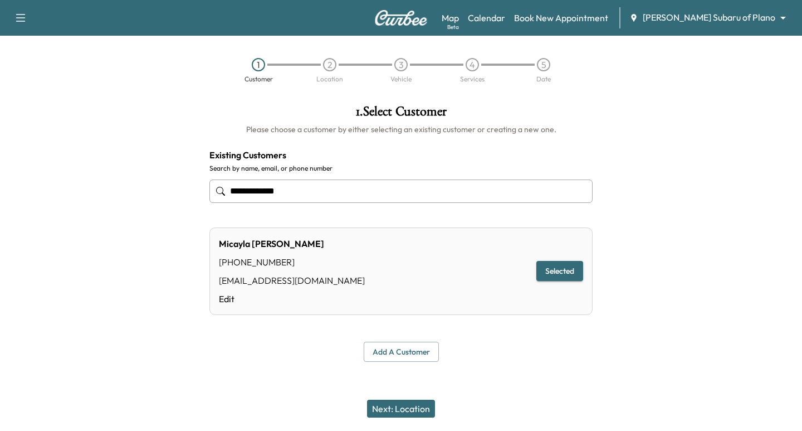
type input "**********"
click at [408, 405] on button "Next: Location" at bounding box center [401, 408] width 68 height 18
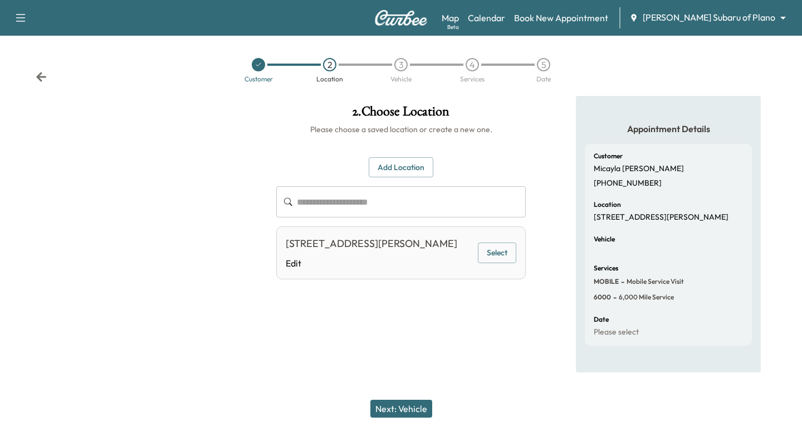
click at [496, 256] on button "Select" at bounding box center [497, 252] width 38 height 21
click at [404, 400] on button "Next: Vehicle" at bounding box center [401, 408] width 62 height 18
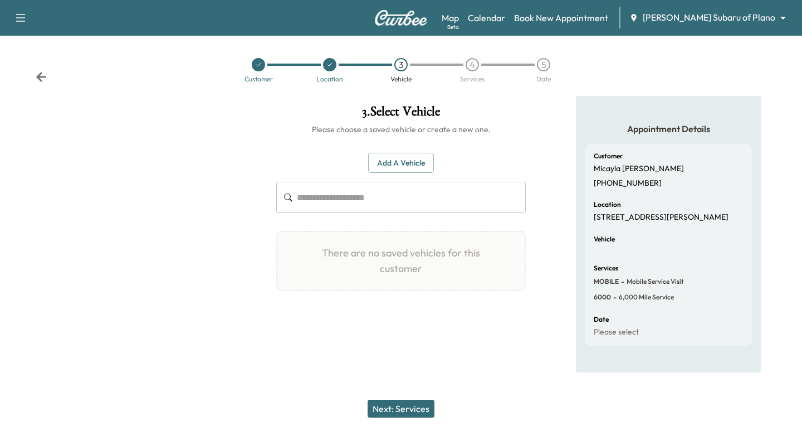
click at [416, 159] on button "Add a Vehicle" at bounding box center [401, 163] width 66 height 21
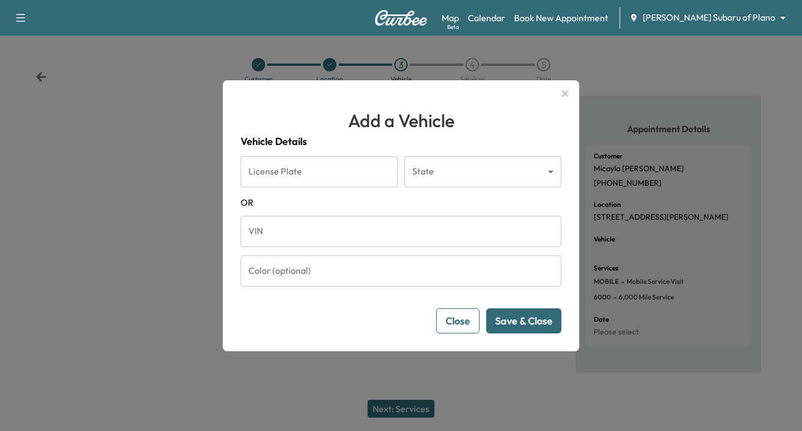
click at [309, 228] on input "VIN" at bounding box center [401, 231] width 321 height 31
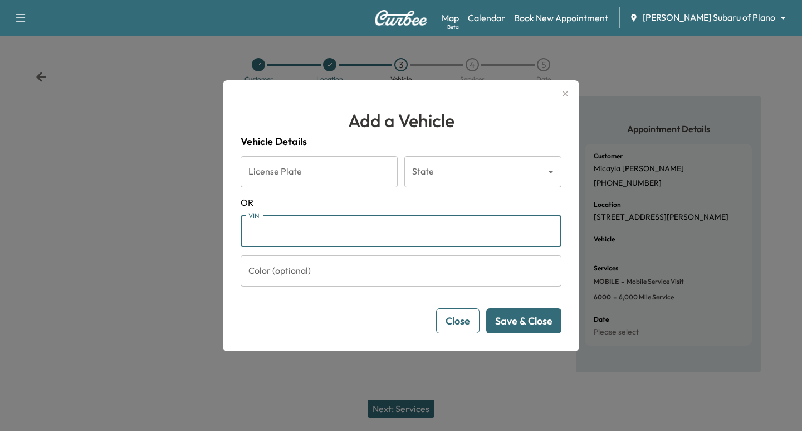
paste input "**********"
type input "**********"
click at [538, 320] on button "Save & Close" at bounding box center [523, 320] width 75 height 25
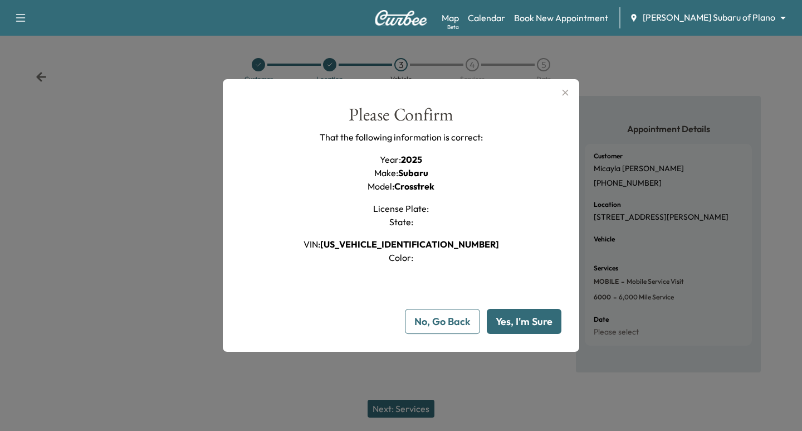
drag, startPoint x: 530, startPoint y: 324, endPoint x: 524, endPoint y: 331, distance: 9.5
click at [530, 325] on button "Yes, I'm Sure" at bounding box center [524, 321] width 75 height 25
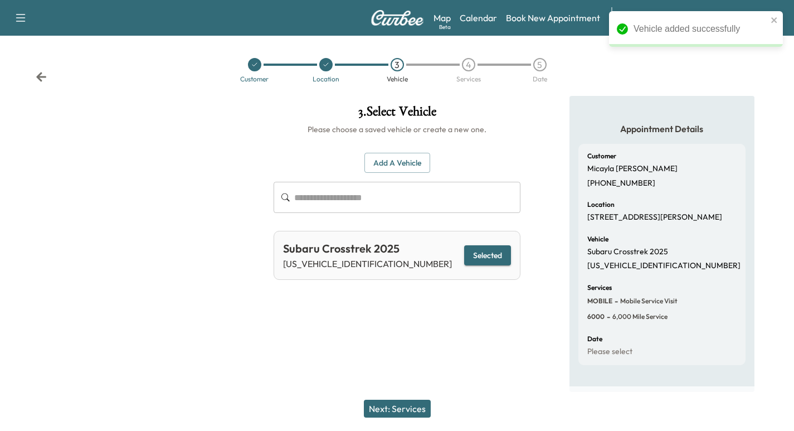
click at [385, 410] on button "Next: Services" at bounding box center [397, 408] width 67 height 18
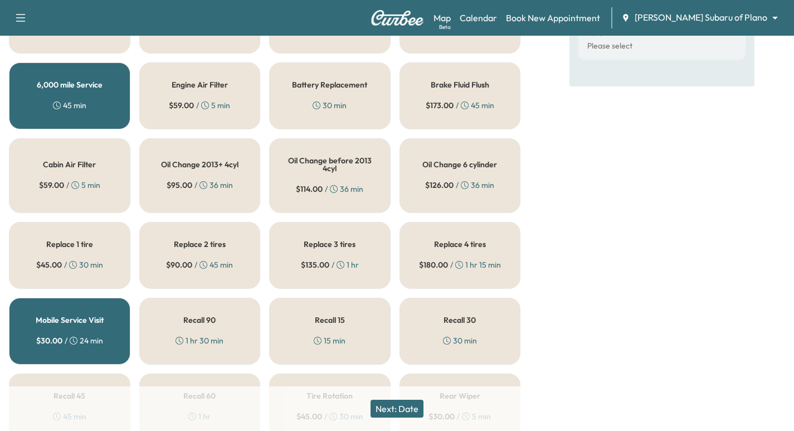
scroll to position [254, 0]
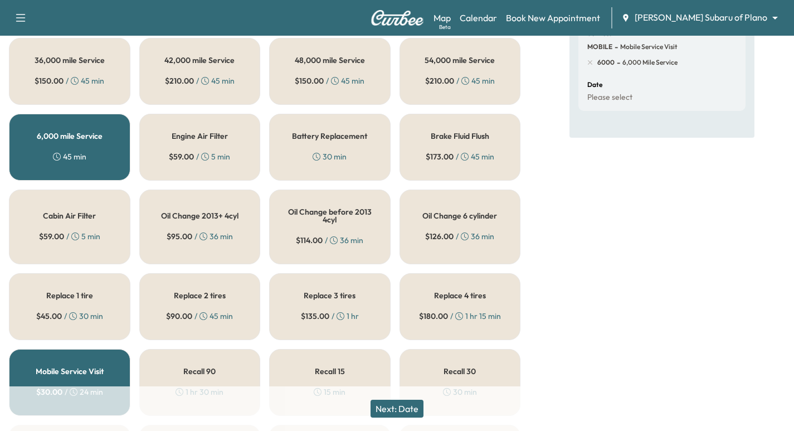
click at [389, 402] on button "Next: Date" at bounding box center [396, 408] width 53 height 18
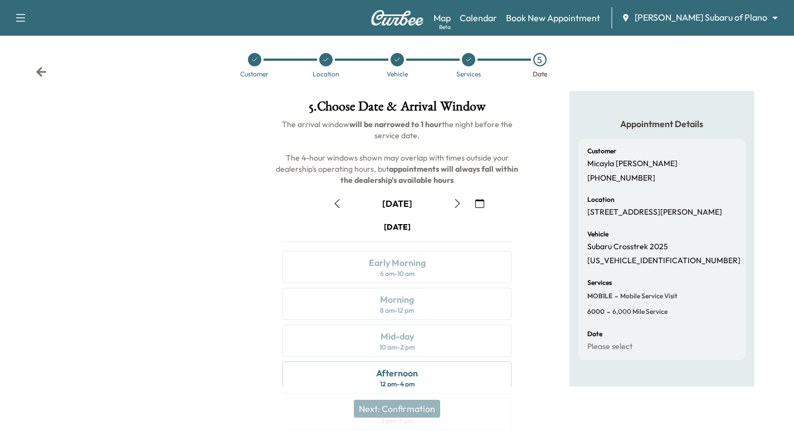
scroll to position [0, 0]
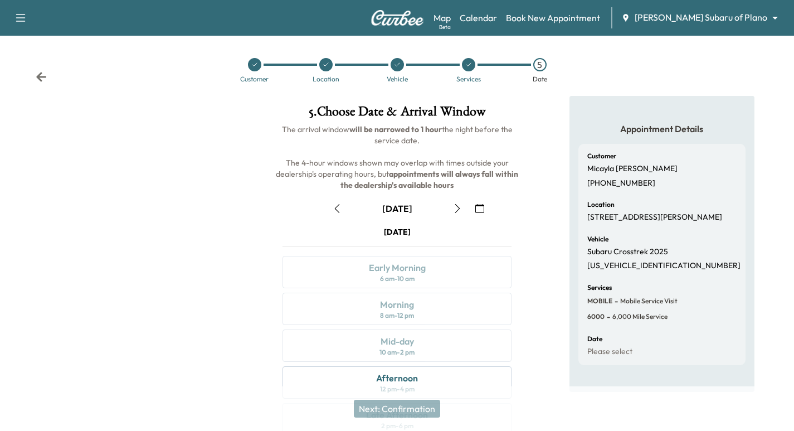
click at [252, 65] on icon at bounding box center [254, 64] width 4 height 3
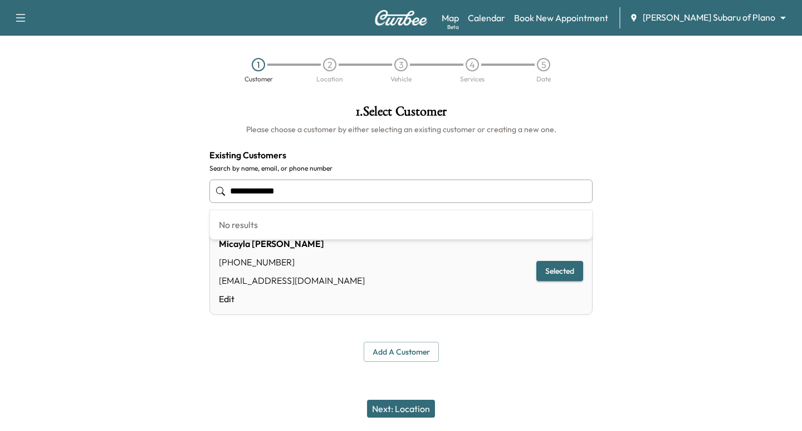
drag, startPoint x: 294, startPoint y: 196, endPoint x: -247, endPoint y: 186, distance: 540.5
click at [0, 186] on html "**********" at bounding box center [401, 215] width 802 height 431
paste input "text"
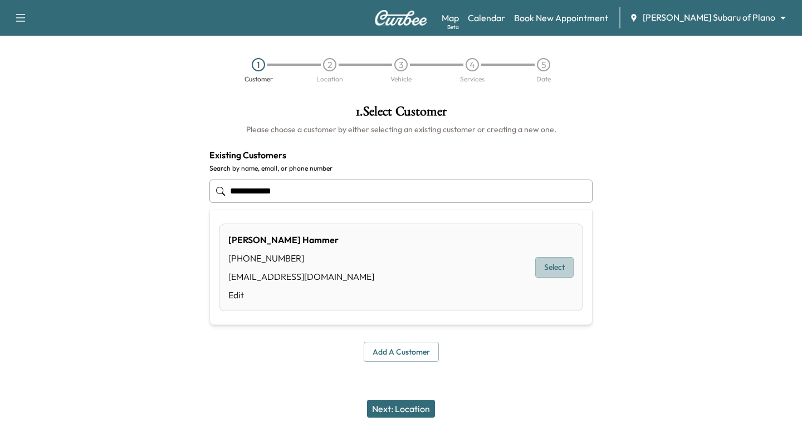
click at [560, 270] on button "Select" at bounding box center [554, 267] width 38 height 21
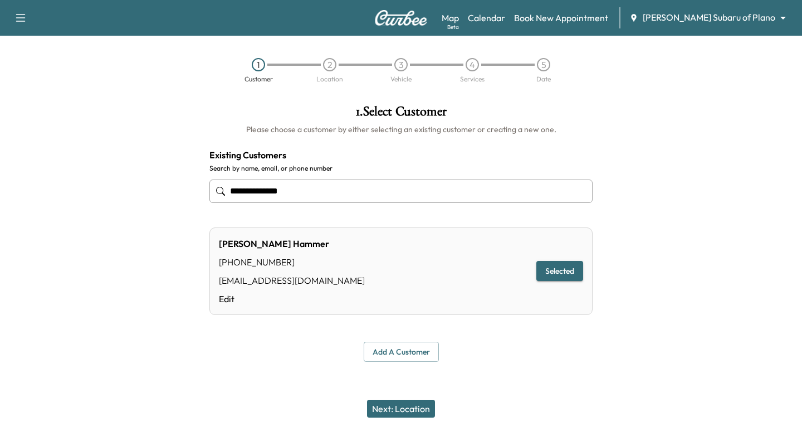
type input "**********"
click at [410, 411] on button "Next: Location" at bounding box center [401, 408] width 68 height 18
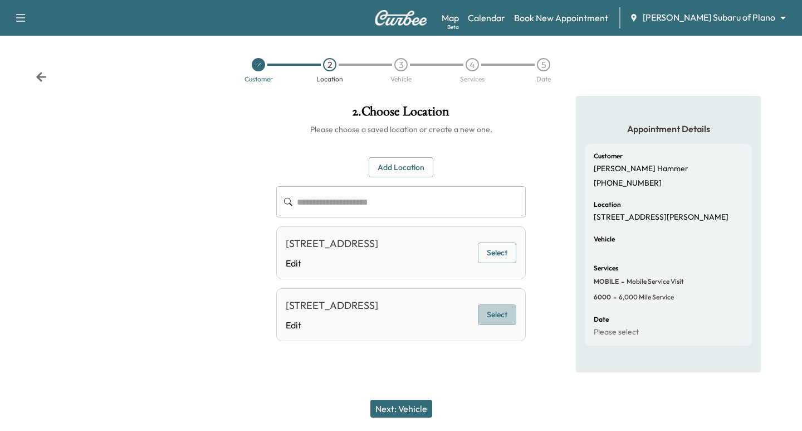
click at [501, 325] on button "Select" at bounding box center [497, 314] width 38 height 21
click at [407, 408] on button "Next: Vehicle" at bounding box center [401, 408] width 62 height 18
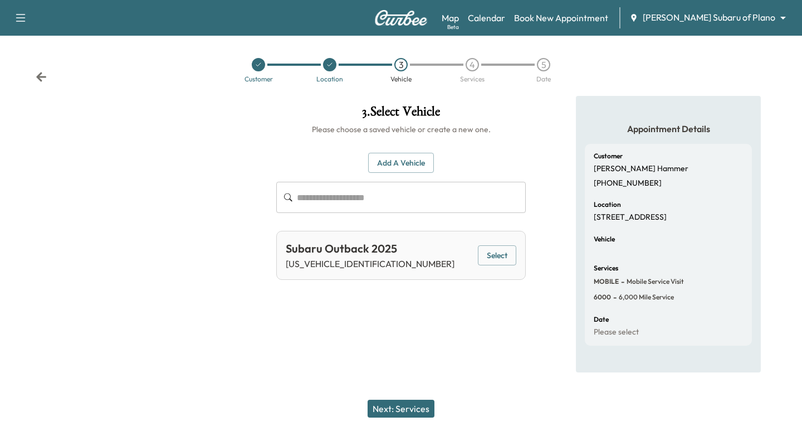
click at [511, 251] on button "Select" at bounding box center [497, 255] width 38 height 21
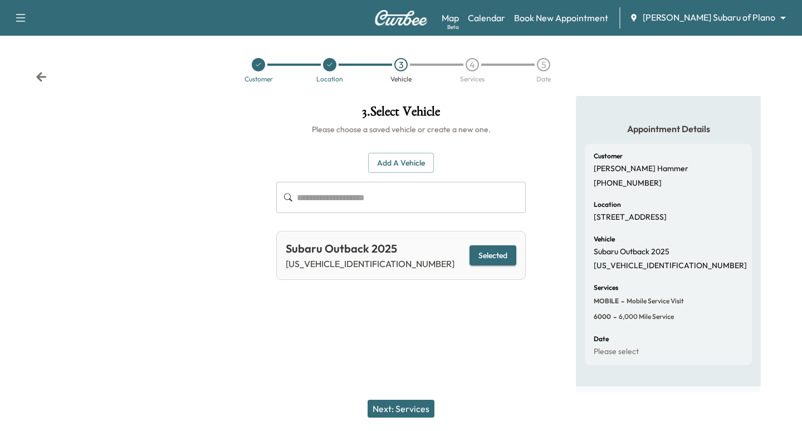
click at [440, 411] on div "Next: Services" at bounding box center [401, 408] width 802 height 45
click at [423, 411] on button "Next: Services" at bounding box center [401, 408] width 67 height 18
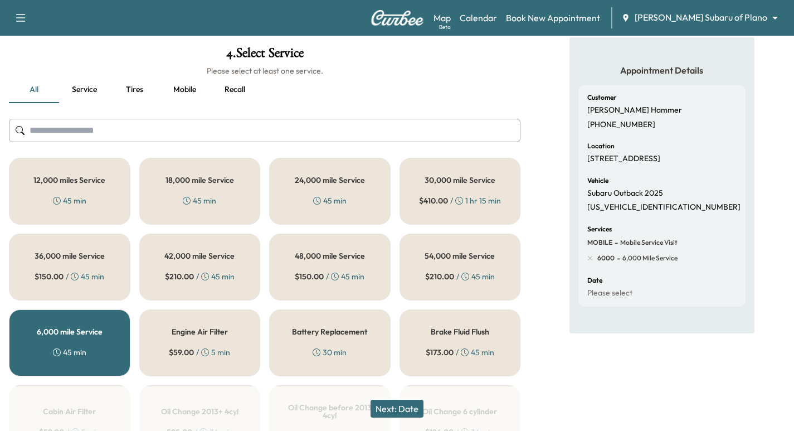
scroll to position [84, 0]
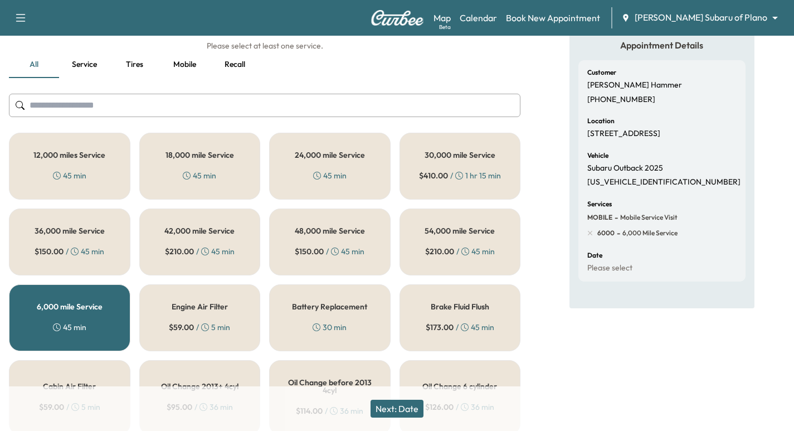
click at [401, 411] on div "Next: Date" at bounding box center [397, 408] width 794 height 45
click at [398, 405] on button "Next: Date" at bounding box center [396, 408] width 53 height 18
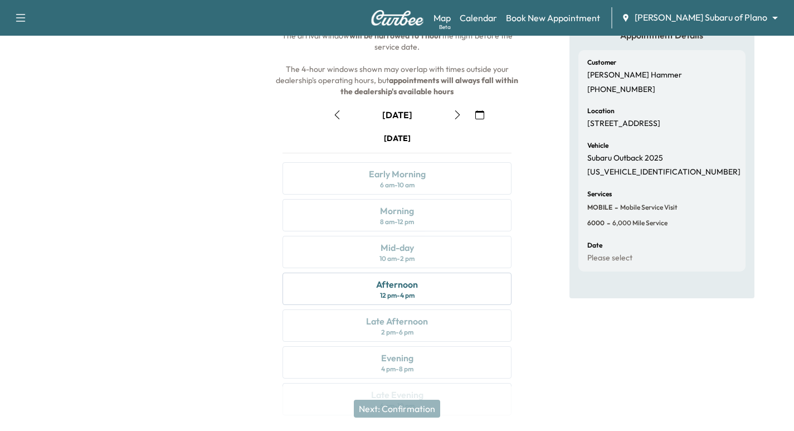
scroll to position [85, 0]
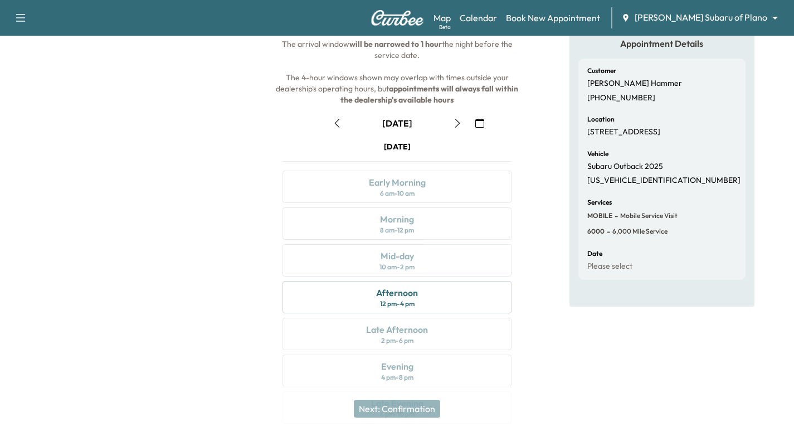
click at [456, 121] on icon "button" at bounding box center [457, 123] width 9 height 9
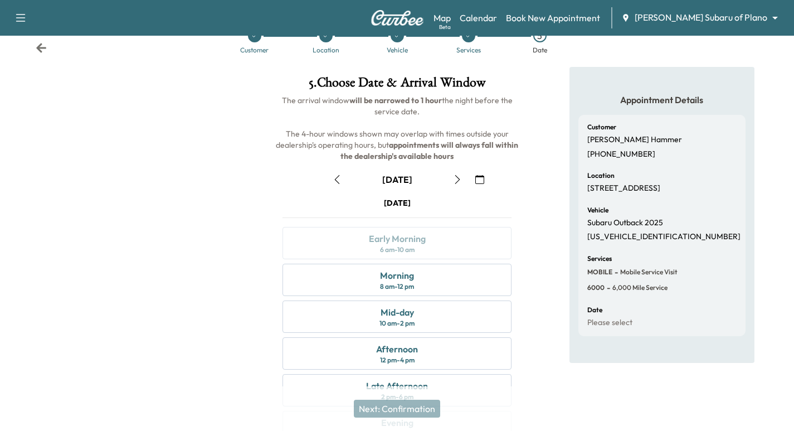
scroll to position [111, 0]
